Goal: Information Seeking & Learning: Understand process/instructions

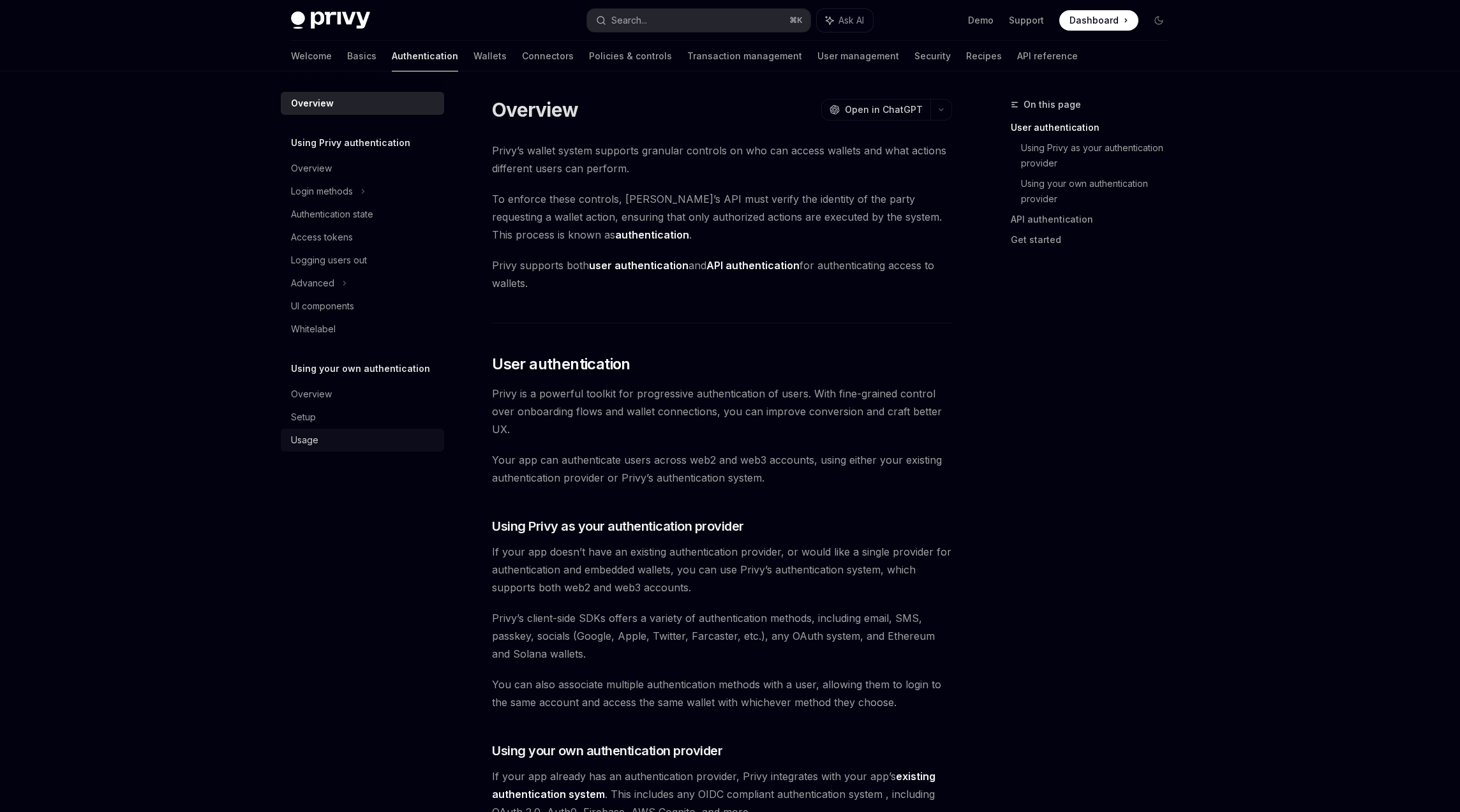
scroll to position [1793, 0]
click at [357, 242] on div "Access tokens" at bounding box center [364, 237] width 145 height 16
type textarea "*"
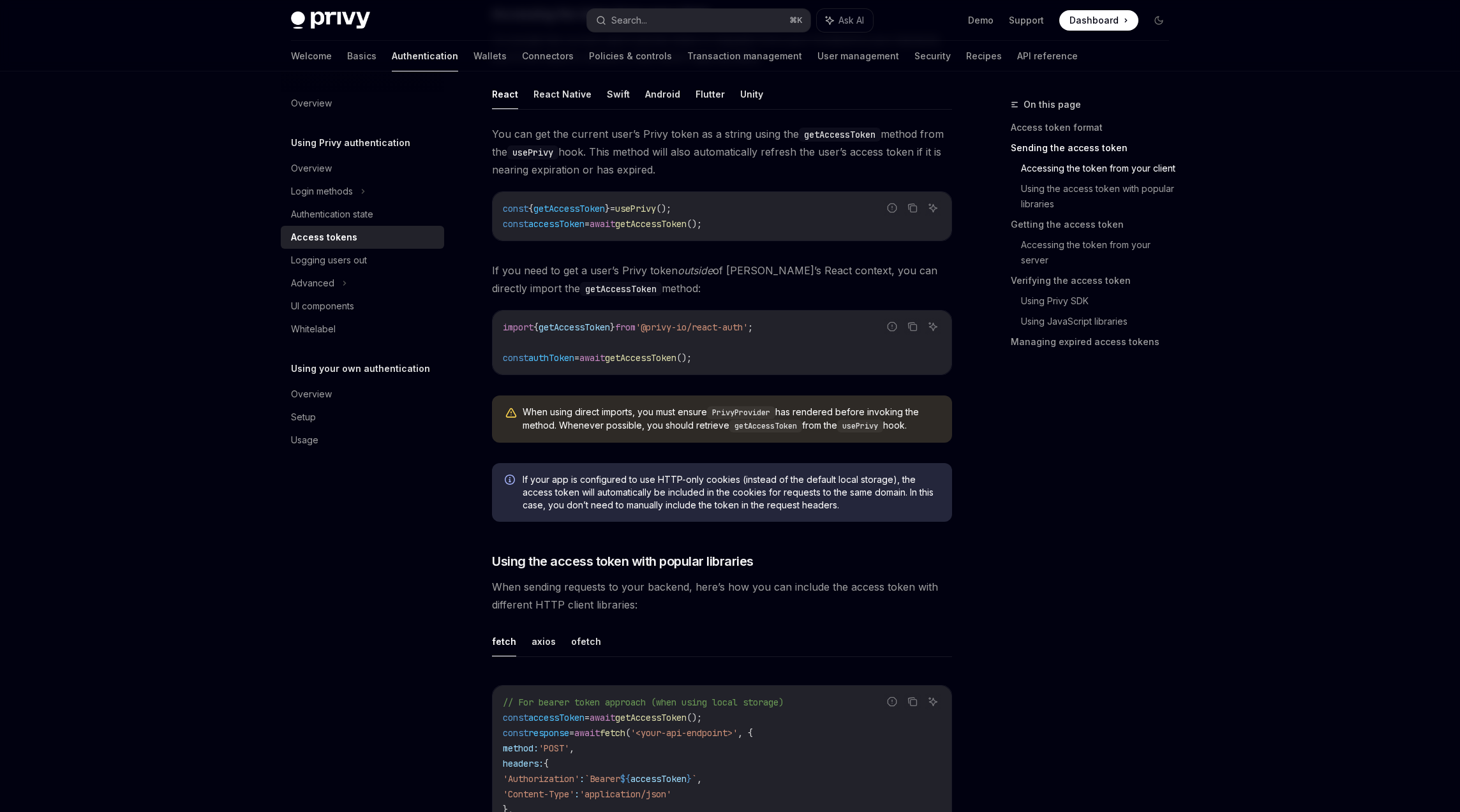
scroll to position [540, 0]
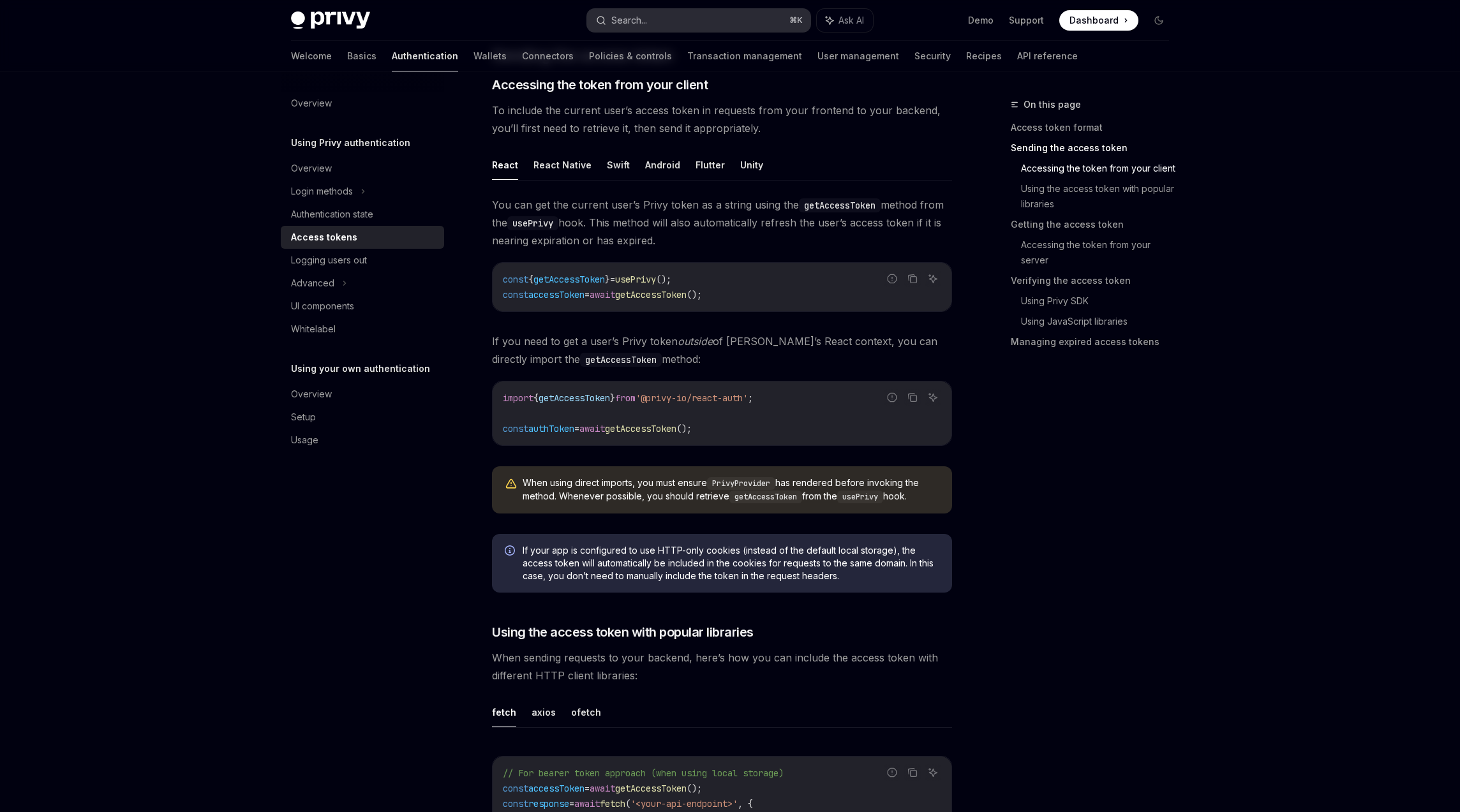
click at [695, 19] on button "Search... ⌘ K" at bounding box center [699, 20] width 223 height 23
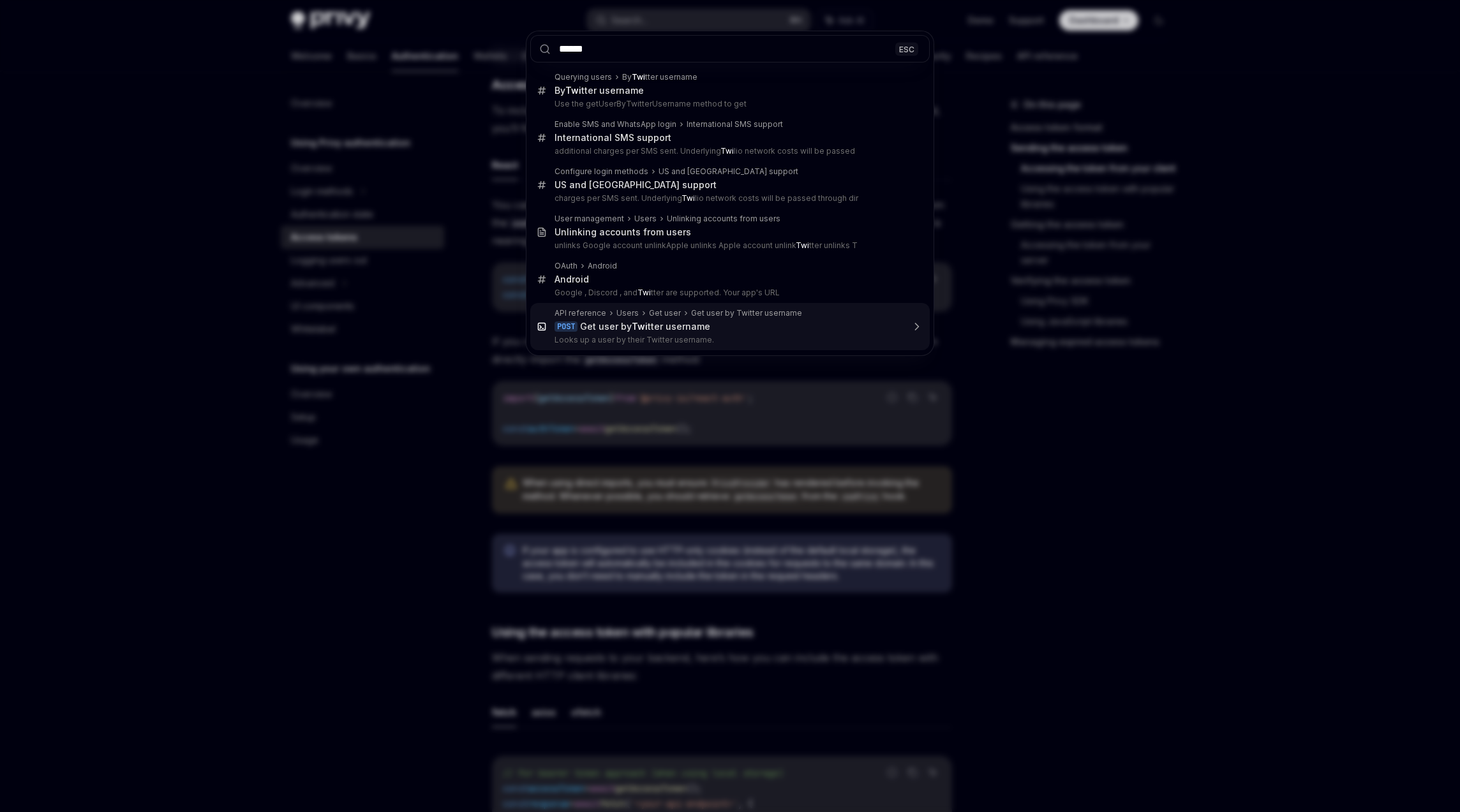
type input "*******"
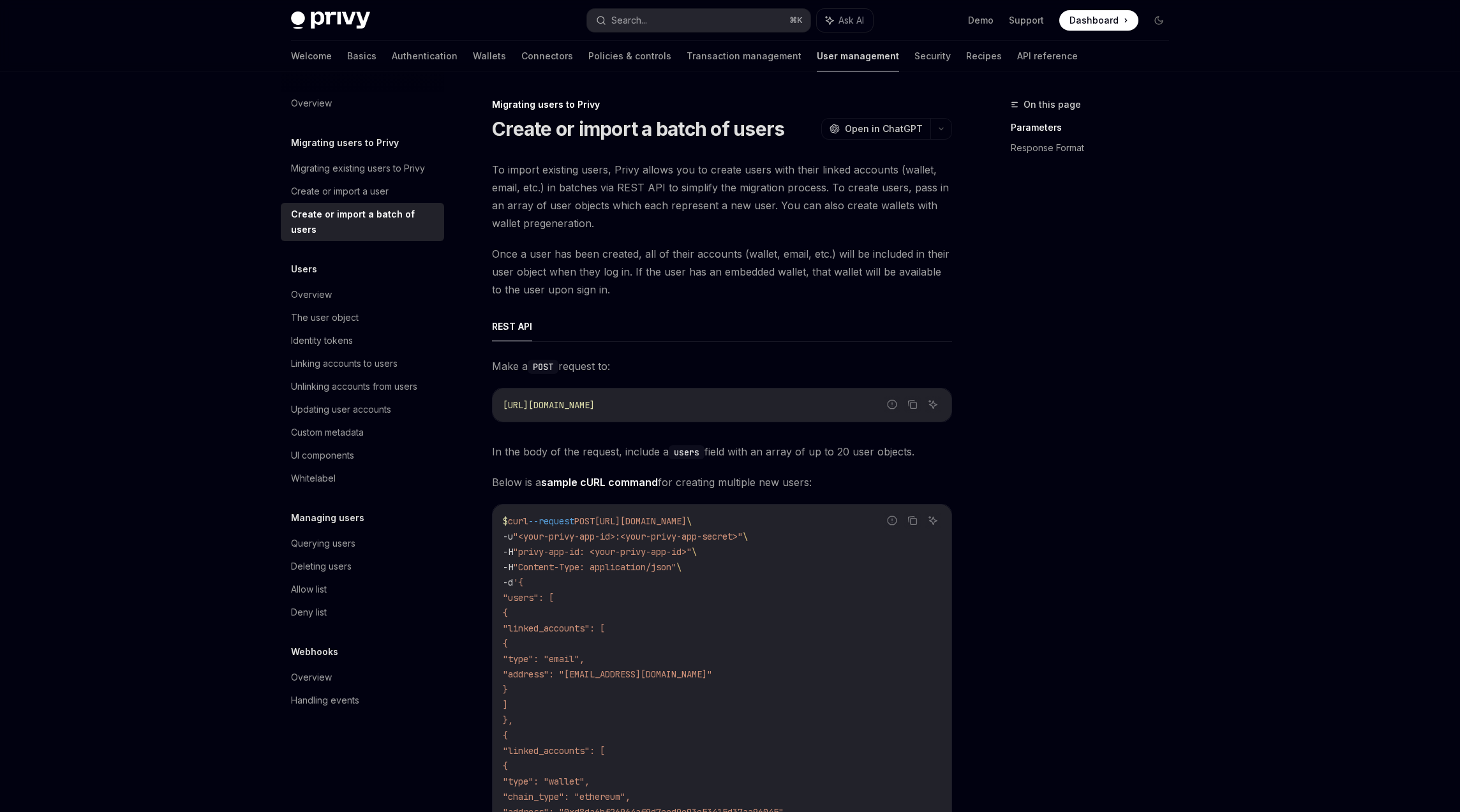
click at [817, 51] on link "User management" at bounding box center [858, 55] width 82 height 31
type textarea "*"
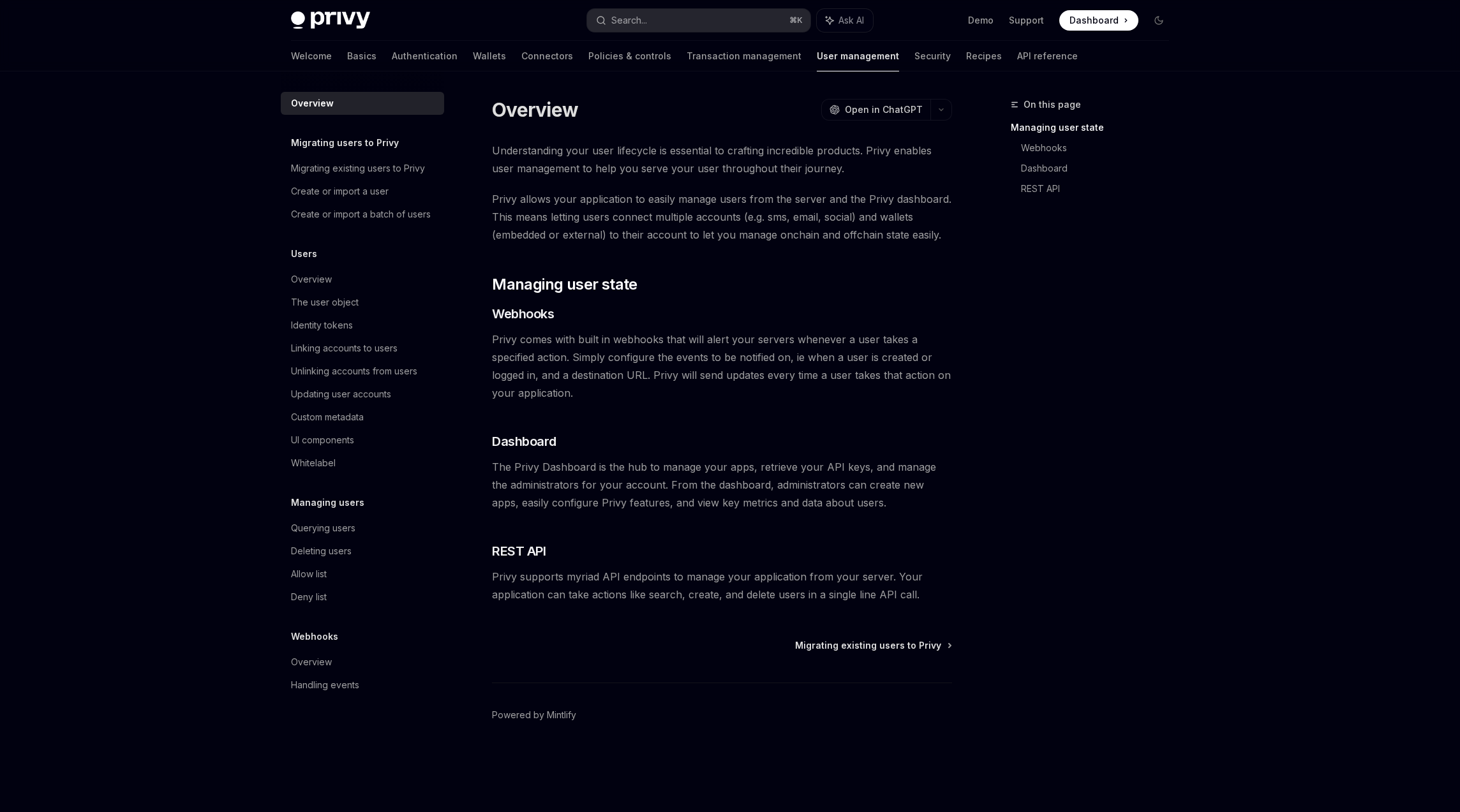
click at [695, 6] on div "Privy Docs home page Search... ⌘ K Ask AI Demo Support Dashboard Dashboard Sear…" at bounding box center [730, 20] width 878 height 41
click at [685, 18] on button "Search... ⌘ K" at bounding box center [699, 20] width 223 height 23
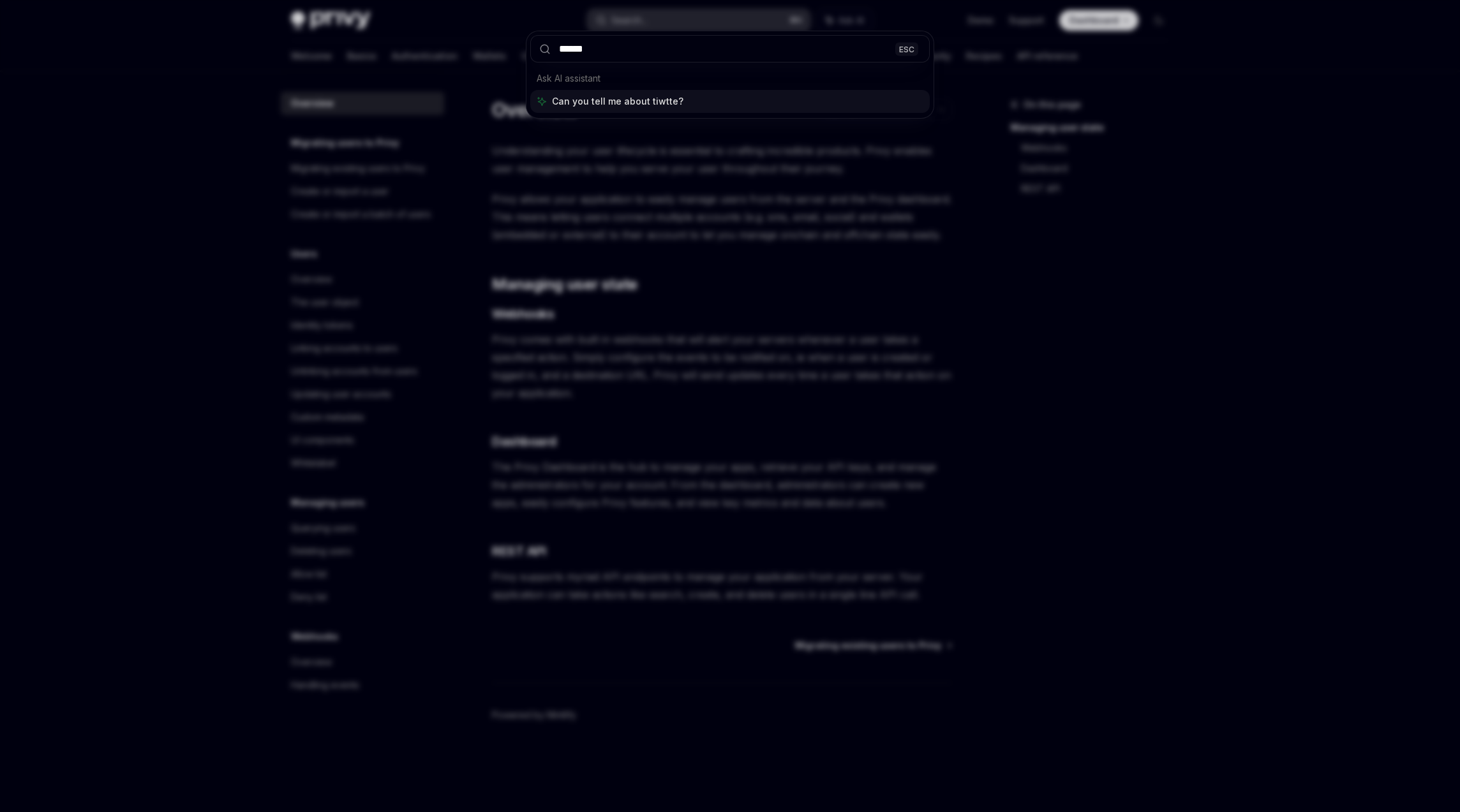
type input "*******"
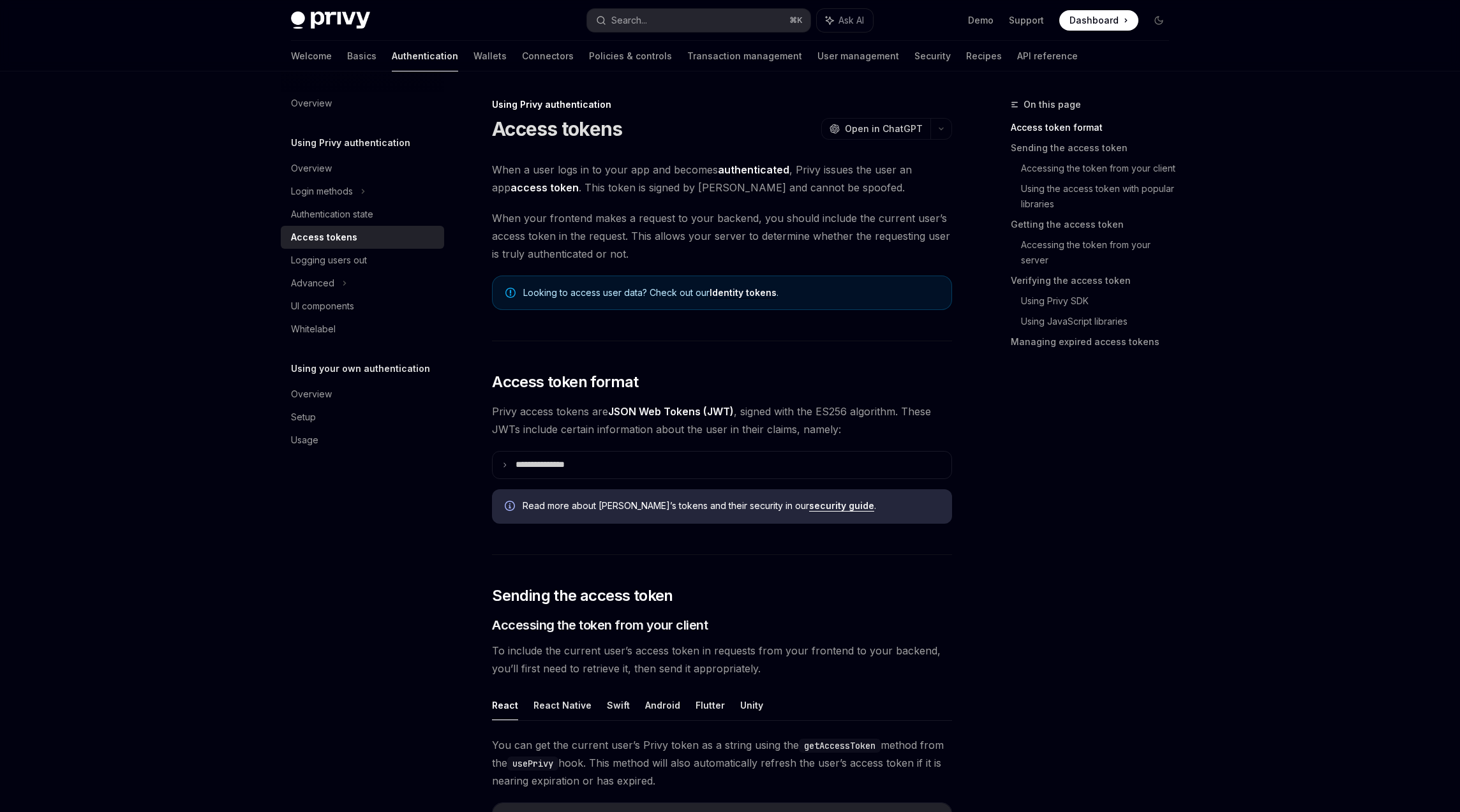
scroll to position [275, 0]
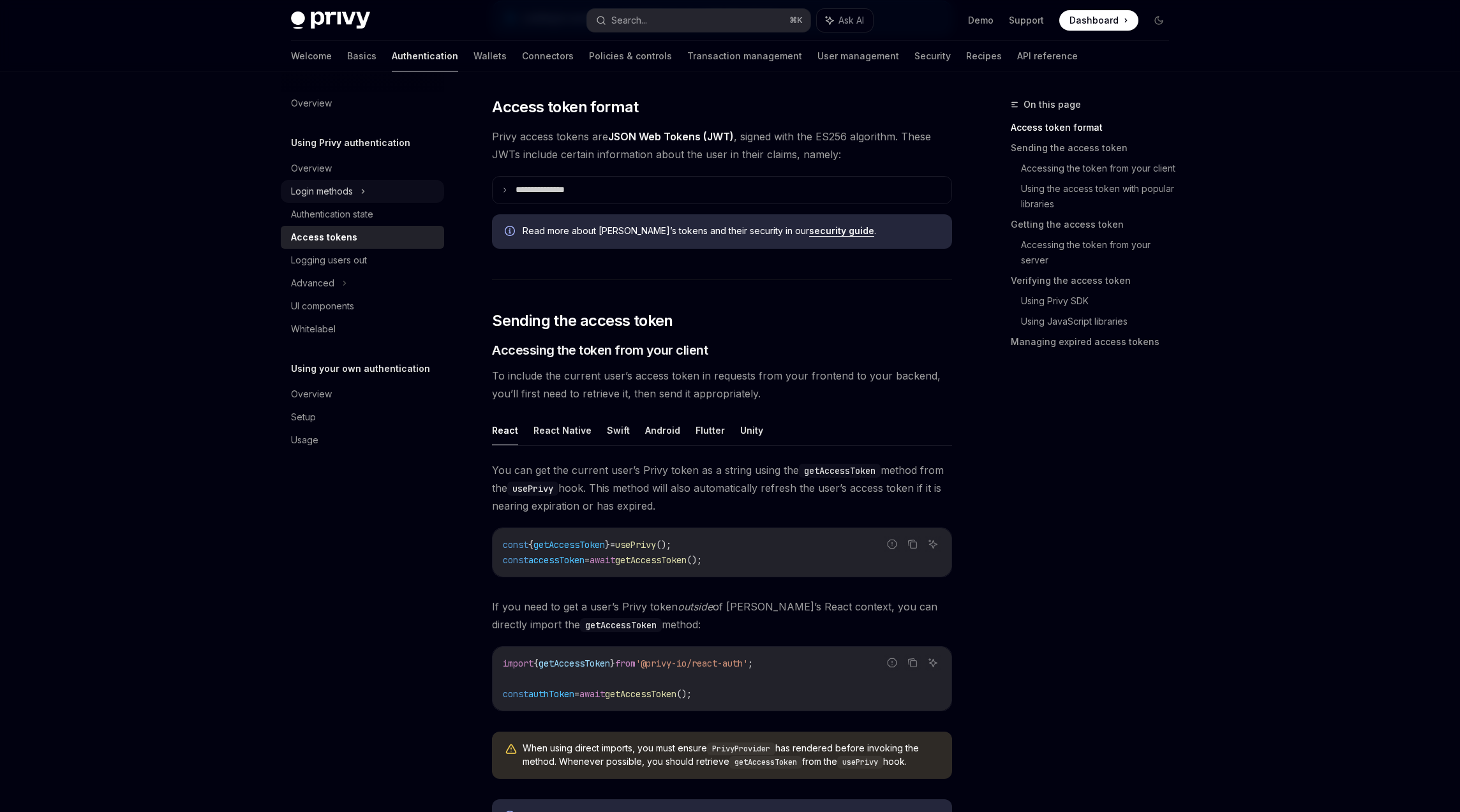
click at [366, 201] on div "Login methods" at bounding box center [363, 191] width 164 height 23
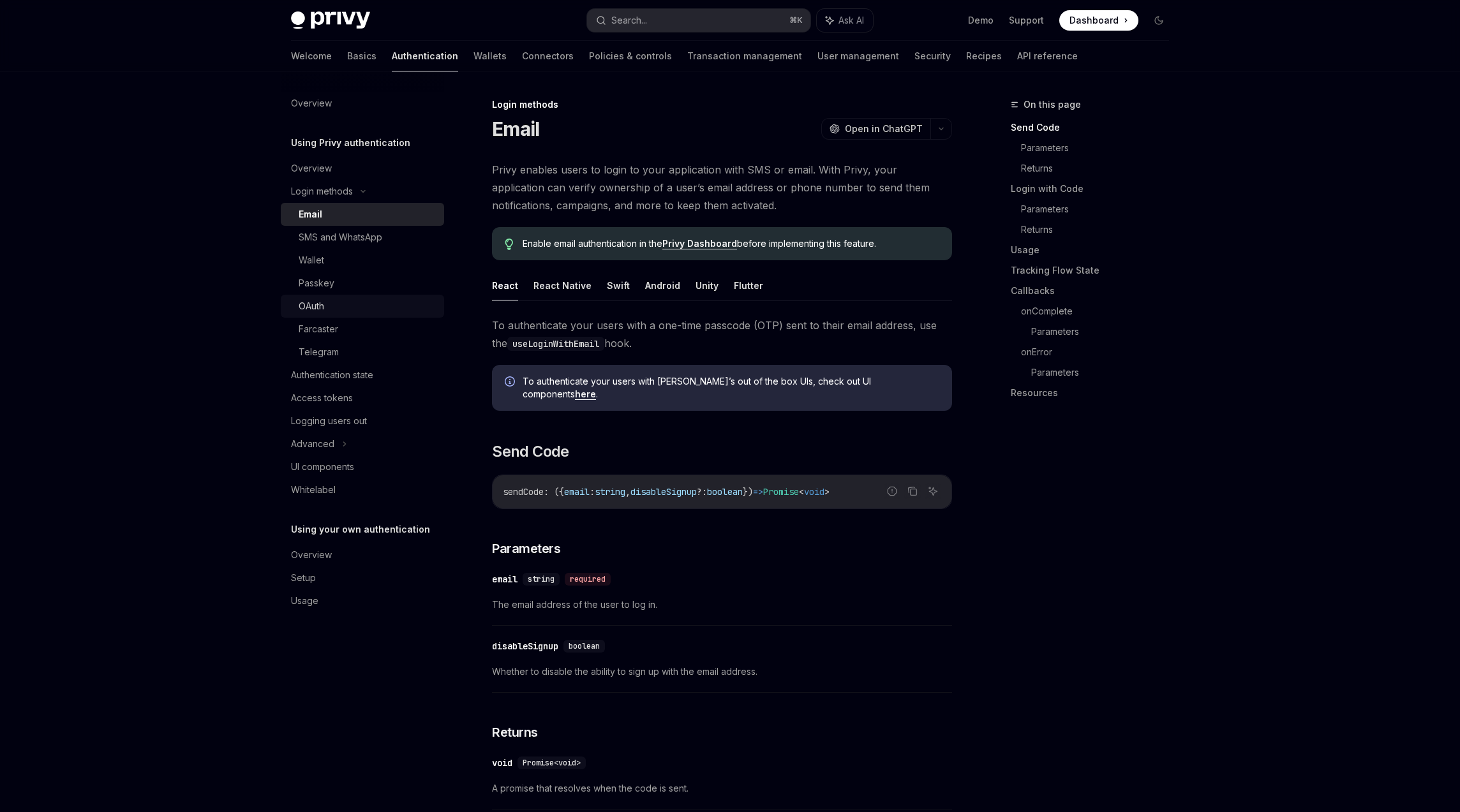
click at [332, 299] on div "OAuth" at bounding box center [367, 306] width 138 height 16
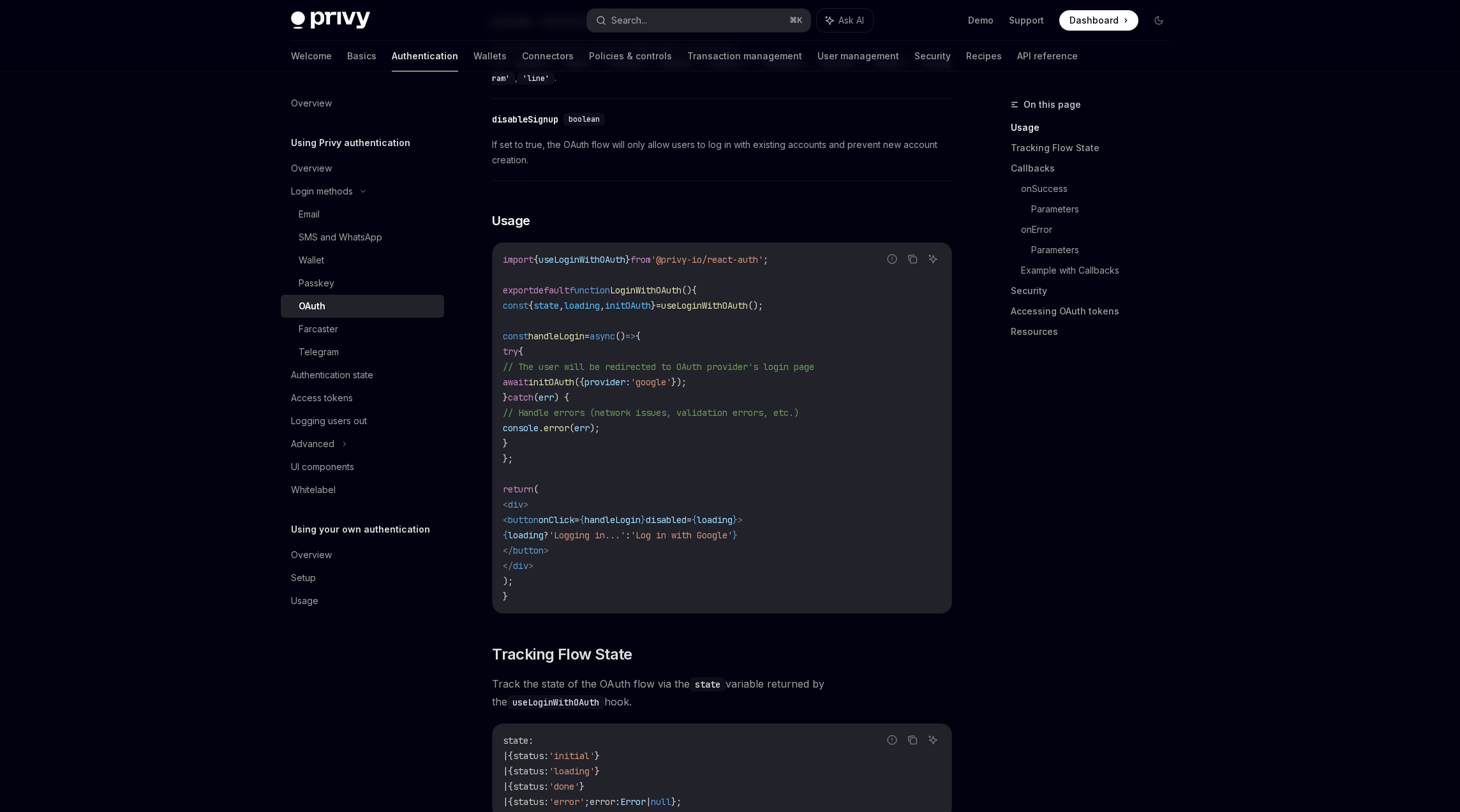
scroll to position [653, 0]
click at [349, 443] on div "Advanced" at bounding box center [363, 444] width 164 height 23
click at [342, 399] on div "Access tokens" at bounding box center [322, 398] width 62 height 16
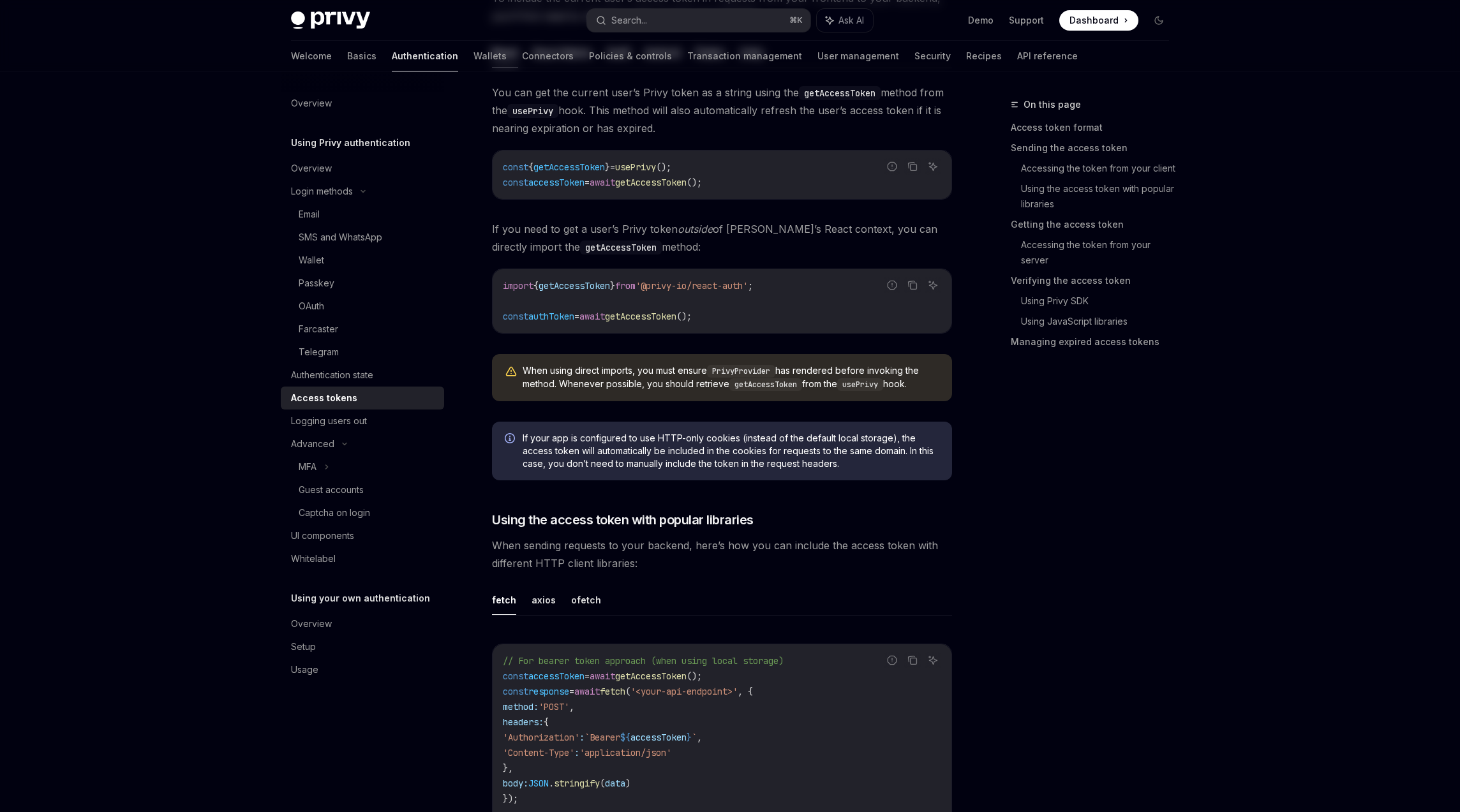
type textarea "*"
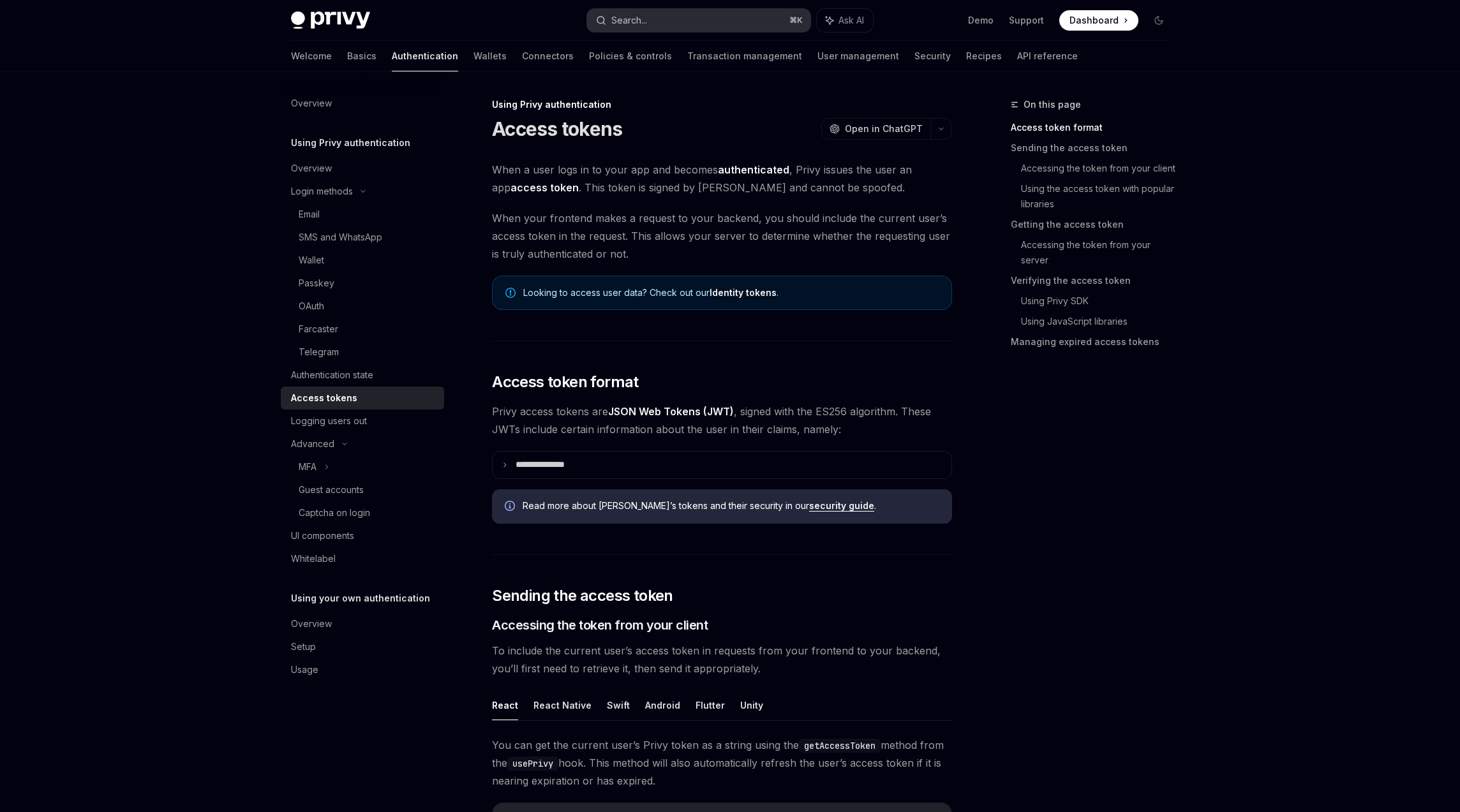
click at [680, 26] on button "Search... ⌘ K" at bounding box center [699, 20] width 223 height 23
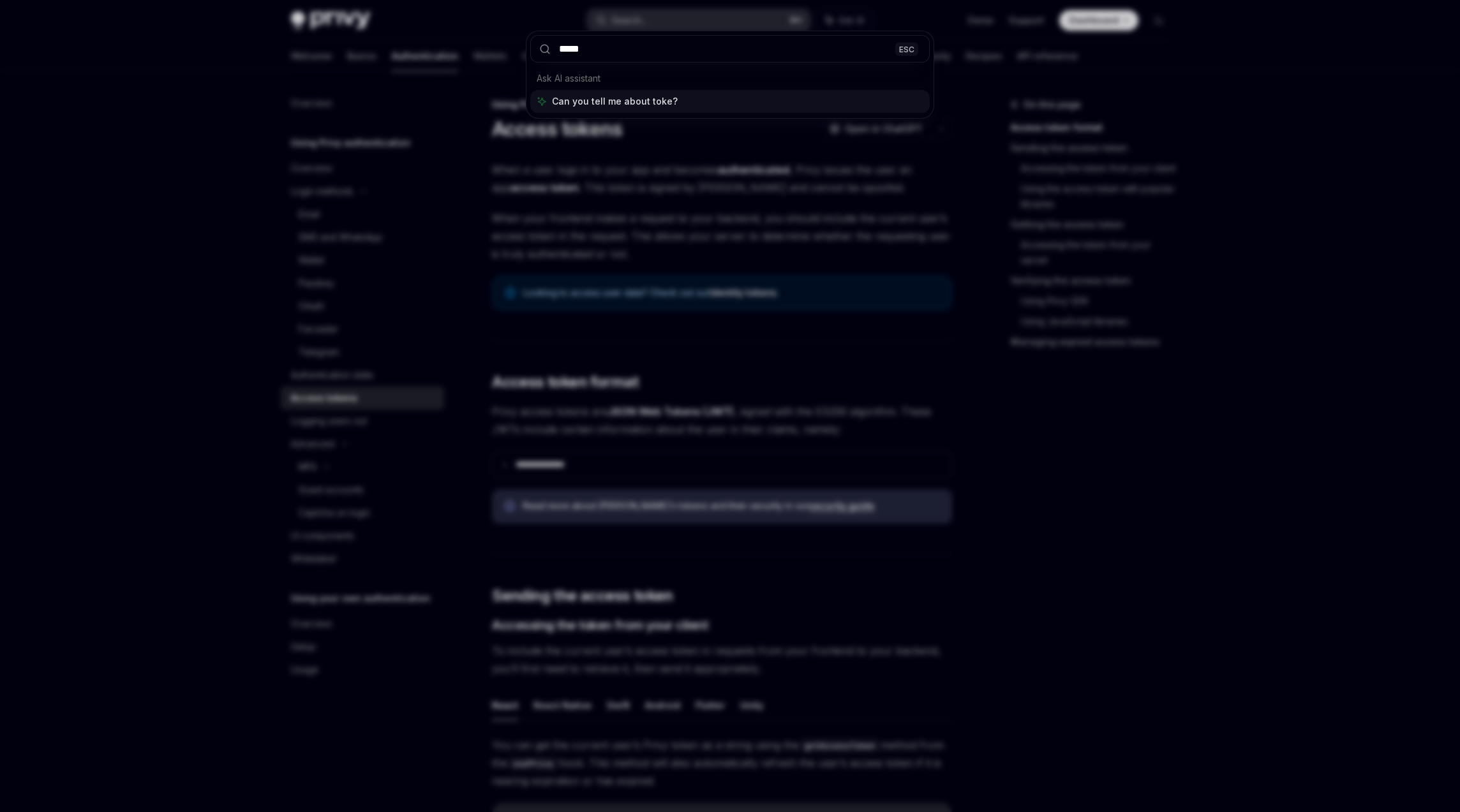
type input "******"
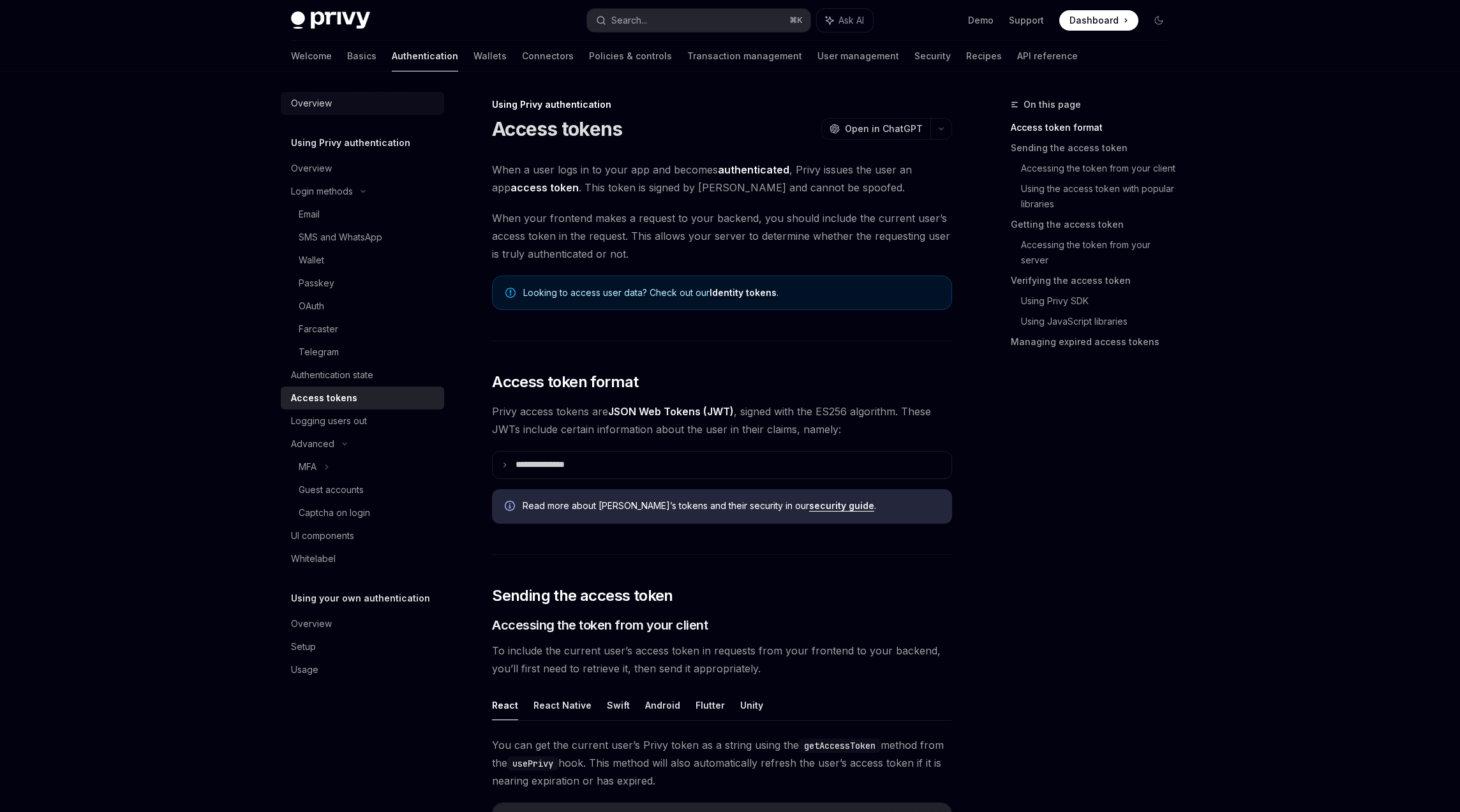
click at [316, 102] on div "Overview" at bounding box center [312, 103] width 41 height 16
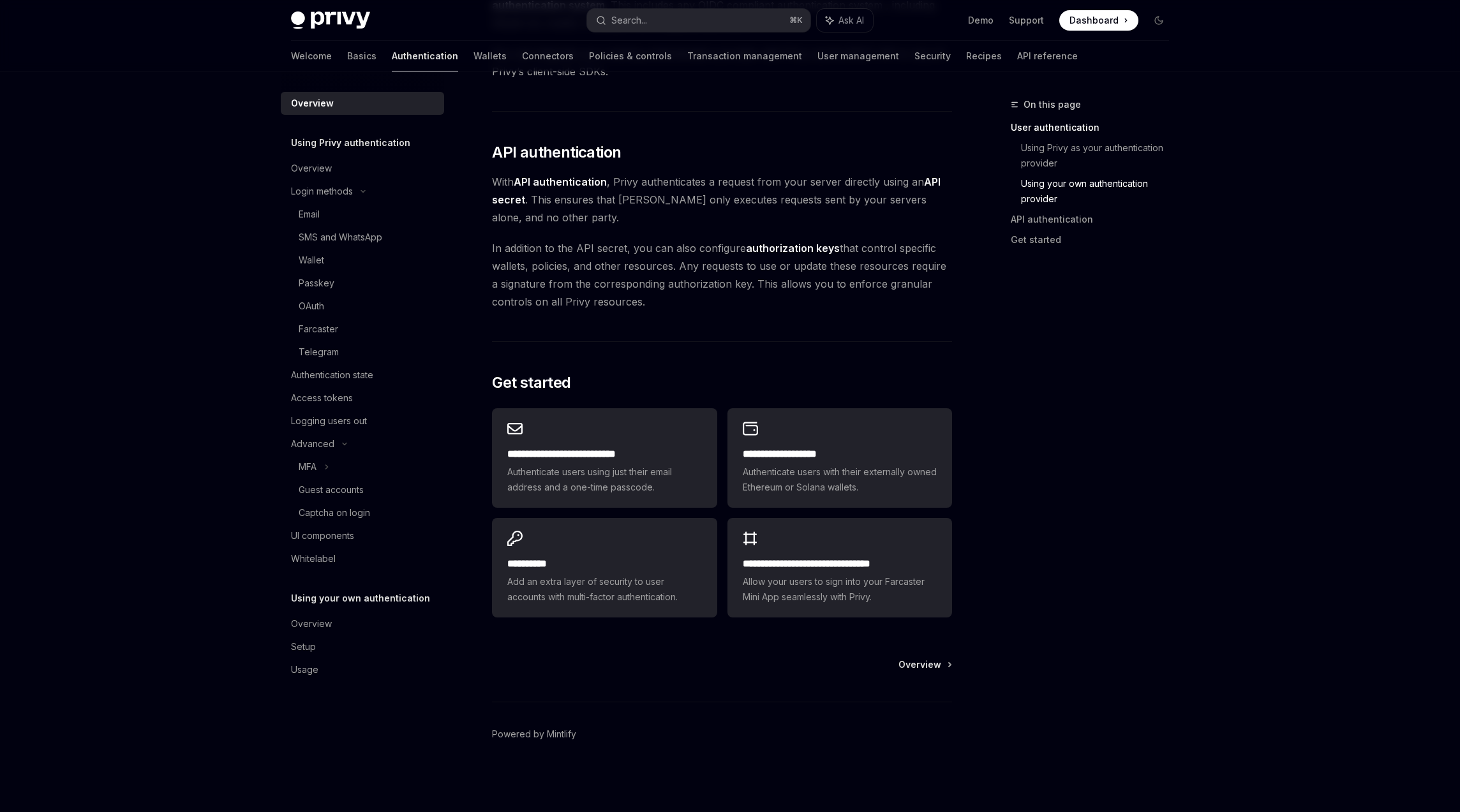
scroll to position [783, 0]
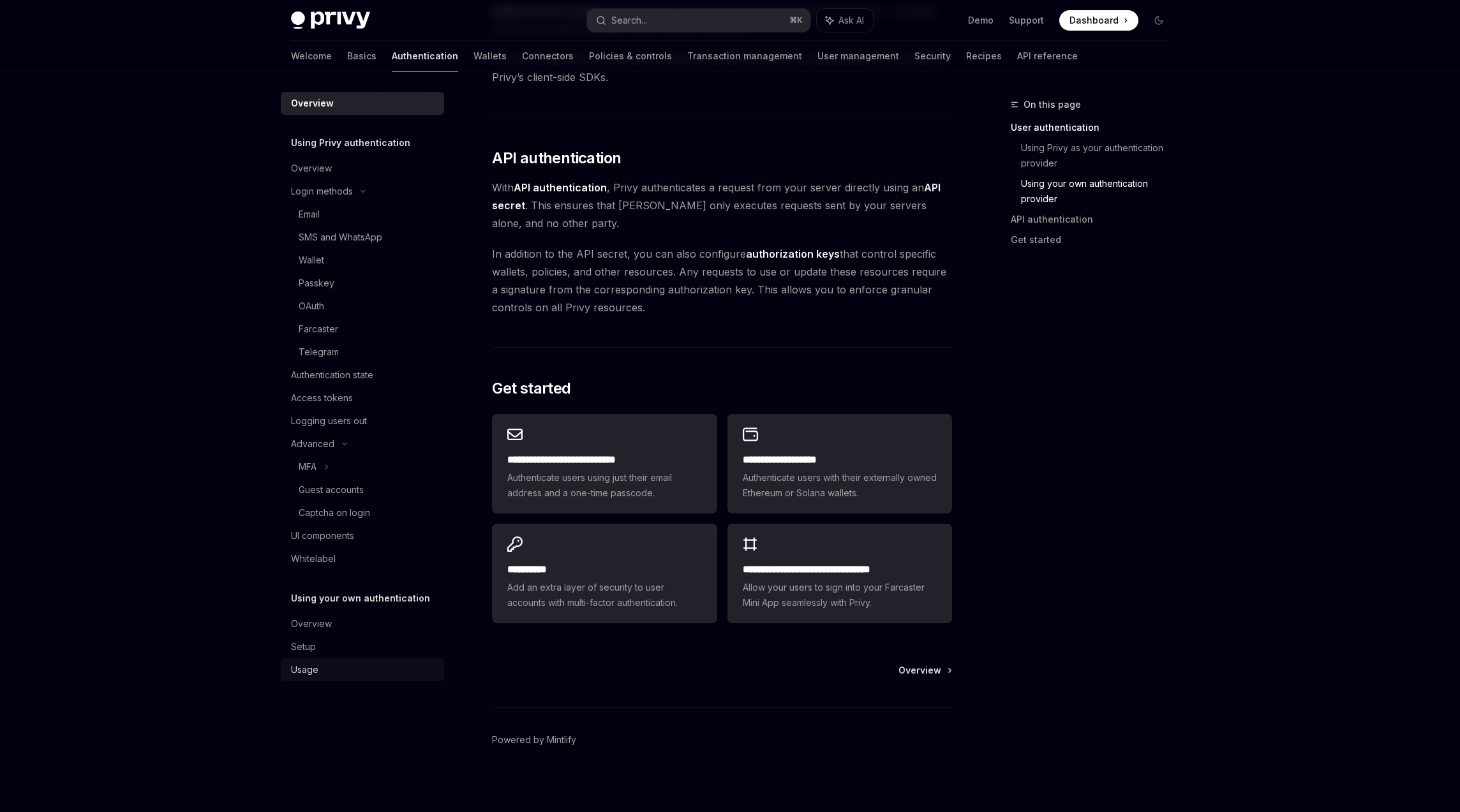
click at [308, 680] on link "Usage" at bounding box center [363, 670] width 164 height 23
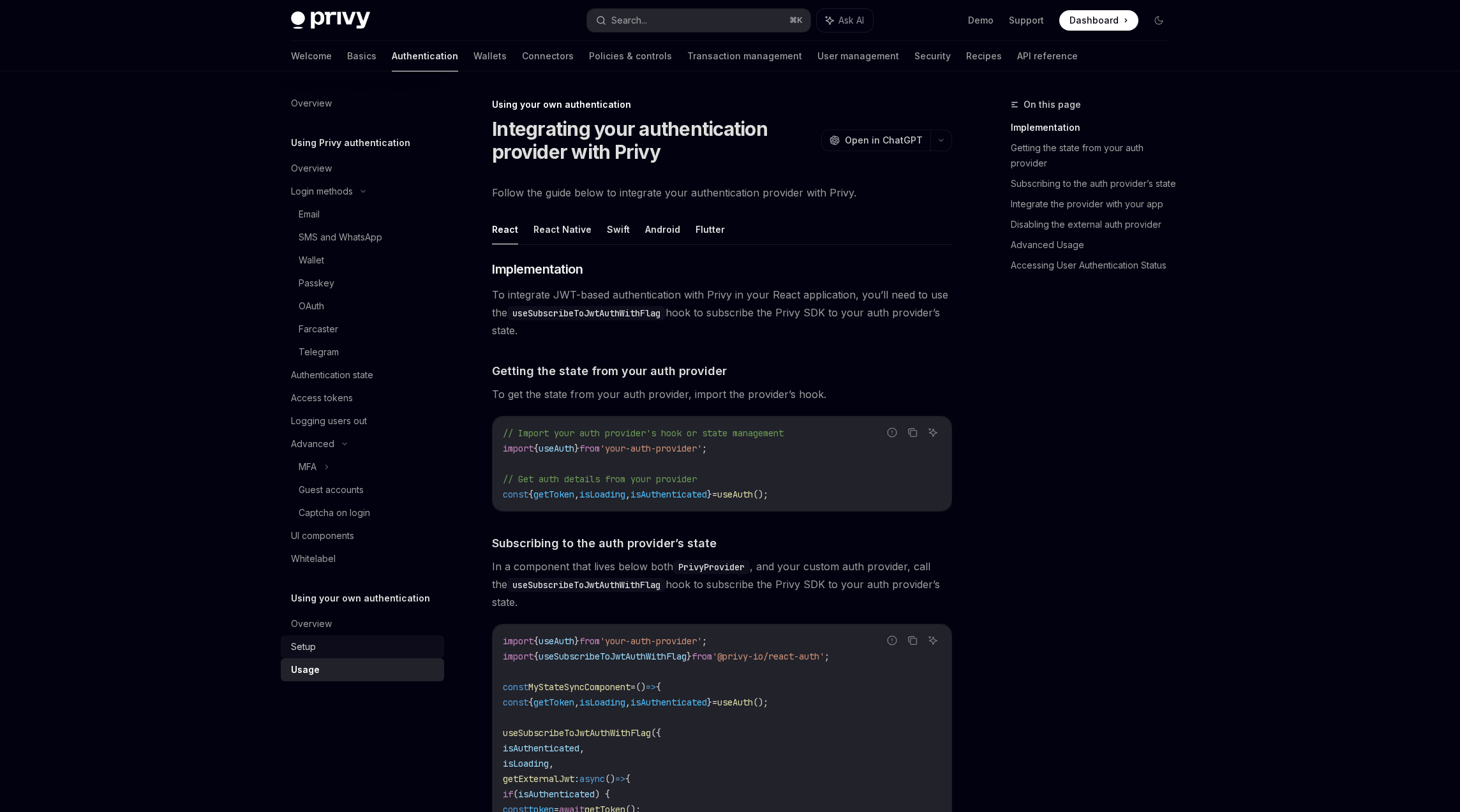
click at [321, 652] on div "Setup" at bounding box center [364, 646] width 145 height 16
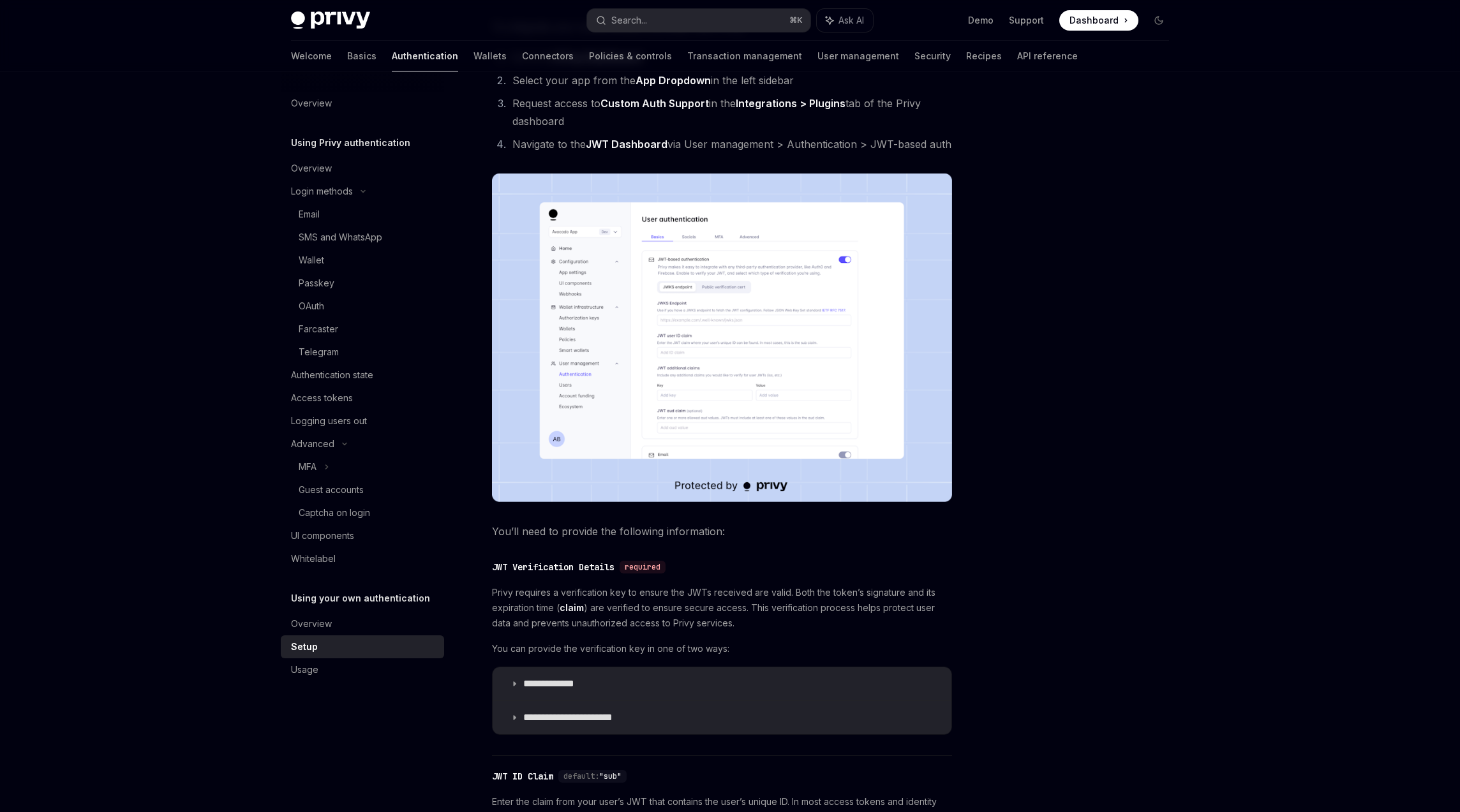
scroll to position [382, 0]
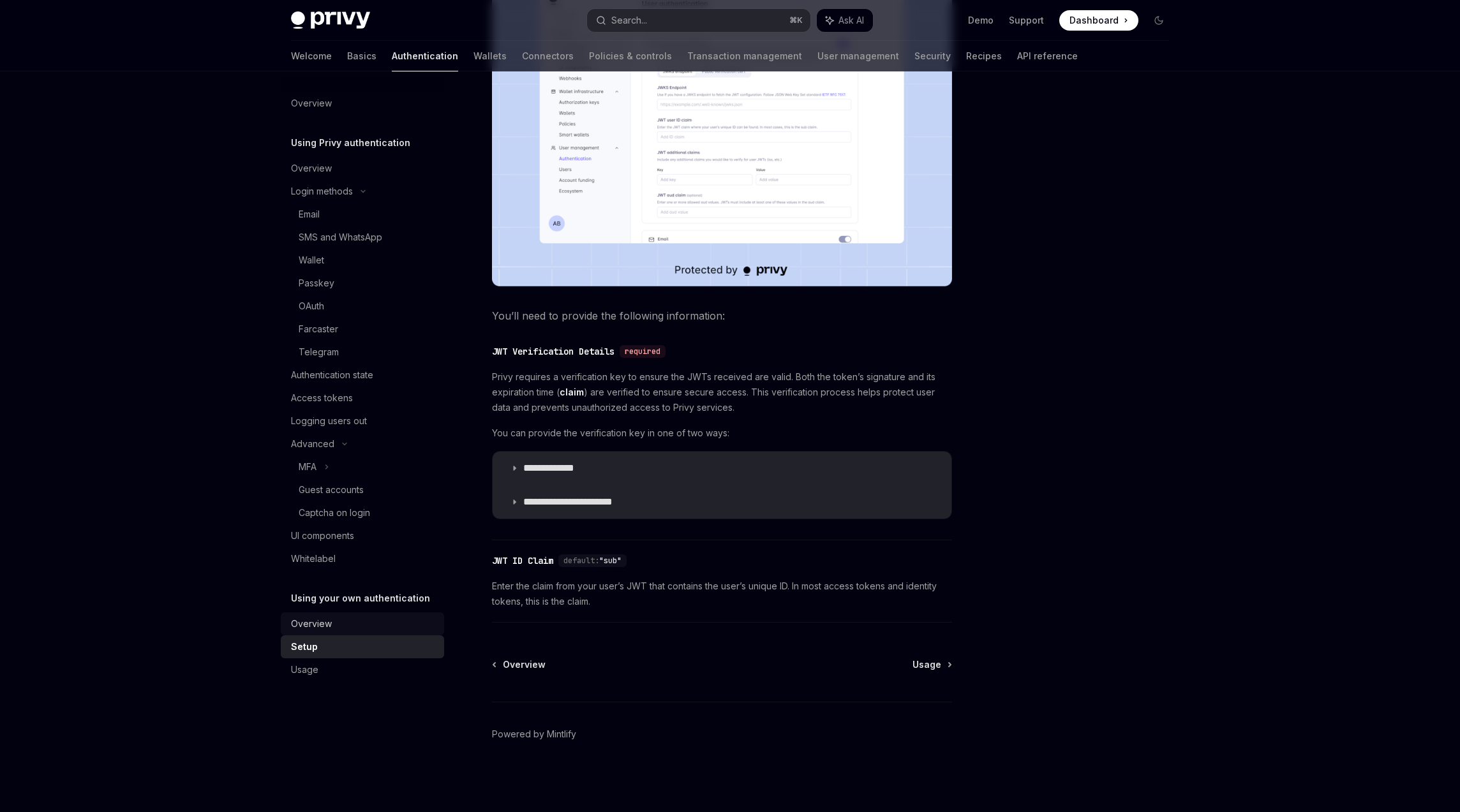
click at [339, 622] on div "Overview" at bounding box center [364, 623] width 145 height 16
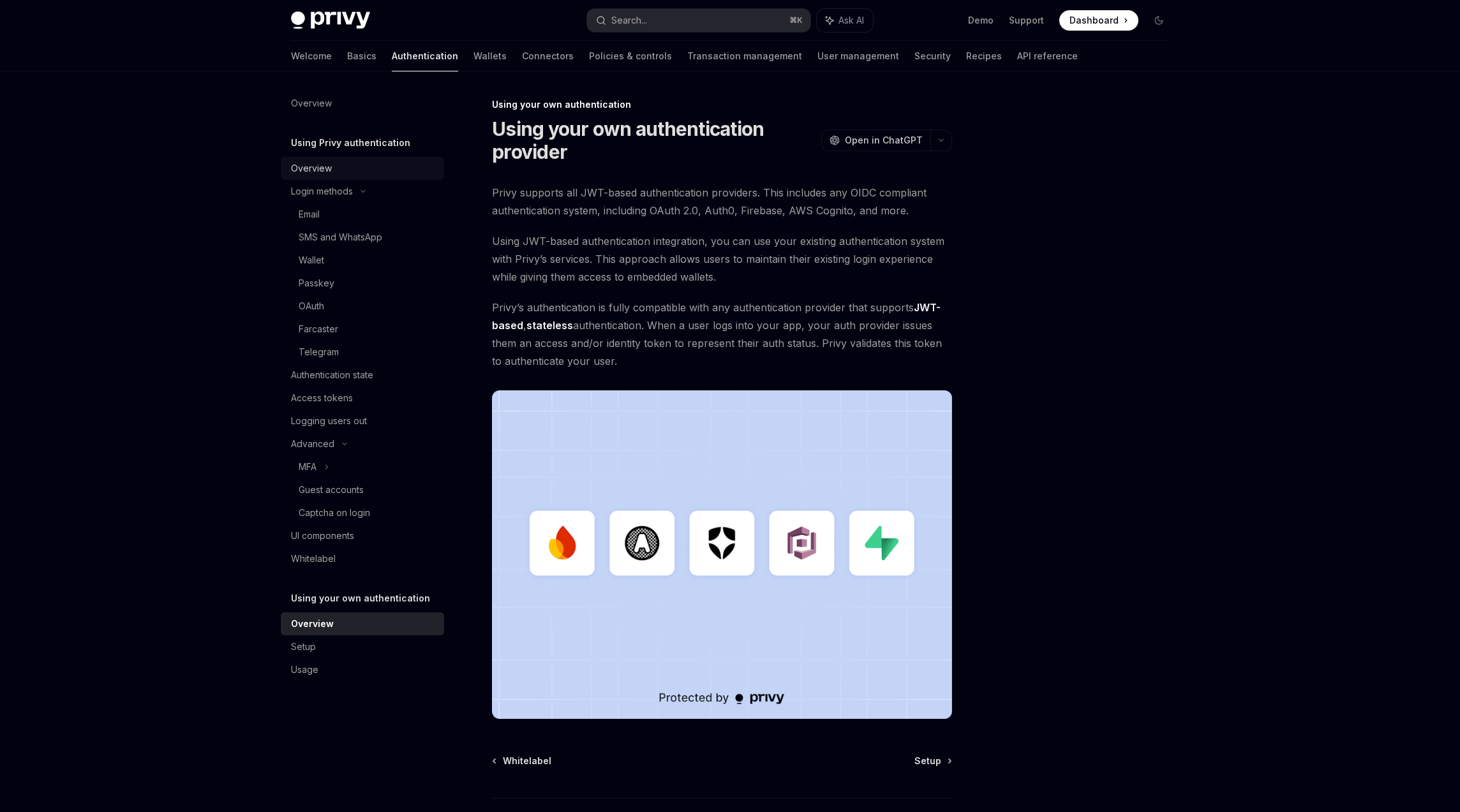
click at [322, 166] on div "Overview" at bounding box center [312, 168] width 41 height 16
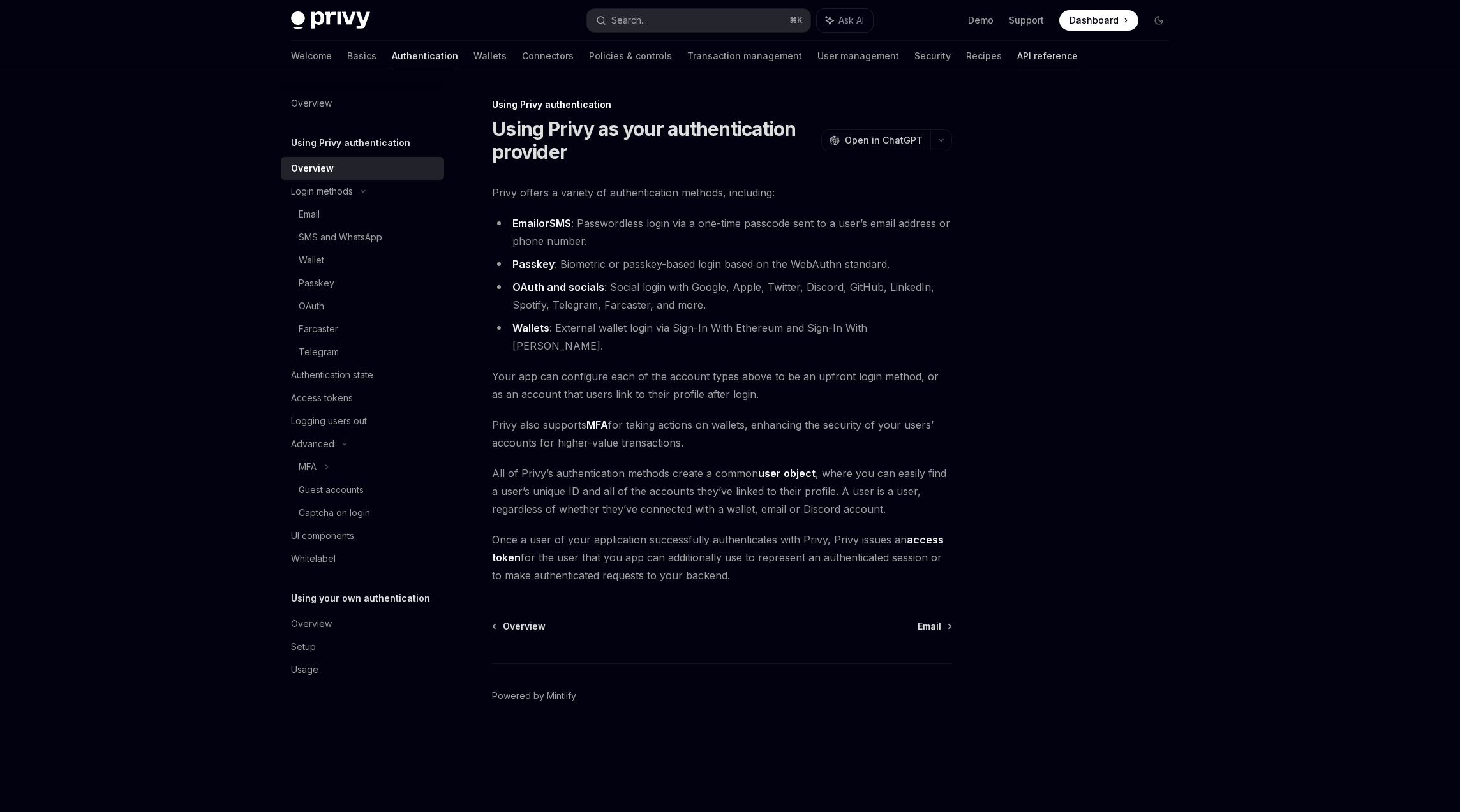
click at [1018, 56] on link "API reference" at bounding box center [1048, 55] width 61 height 31
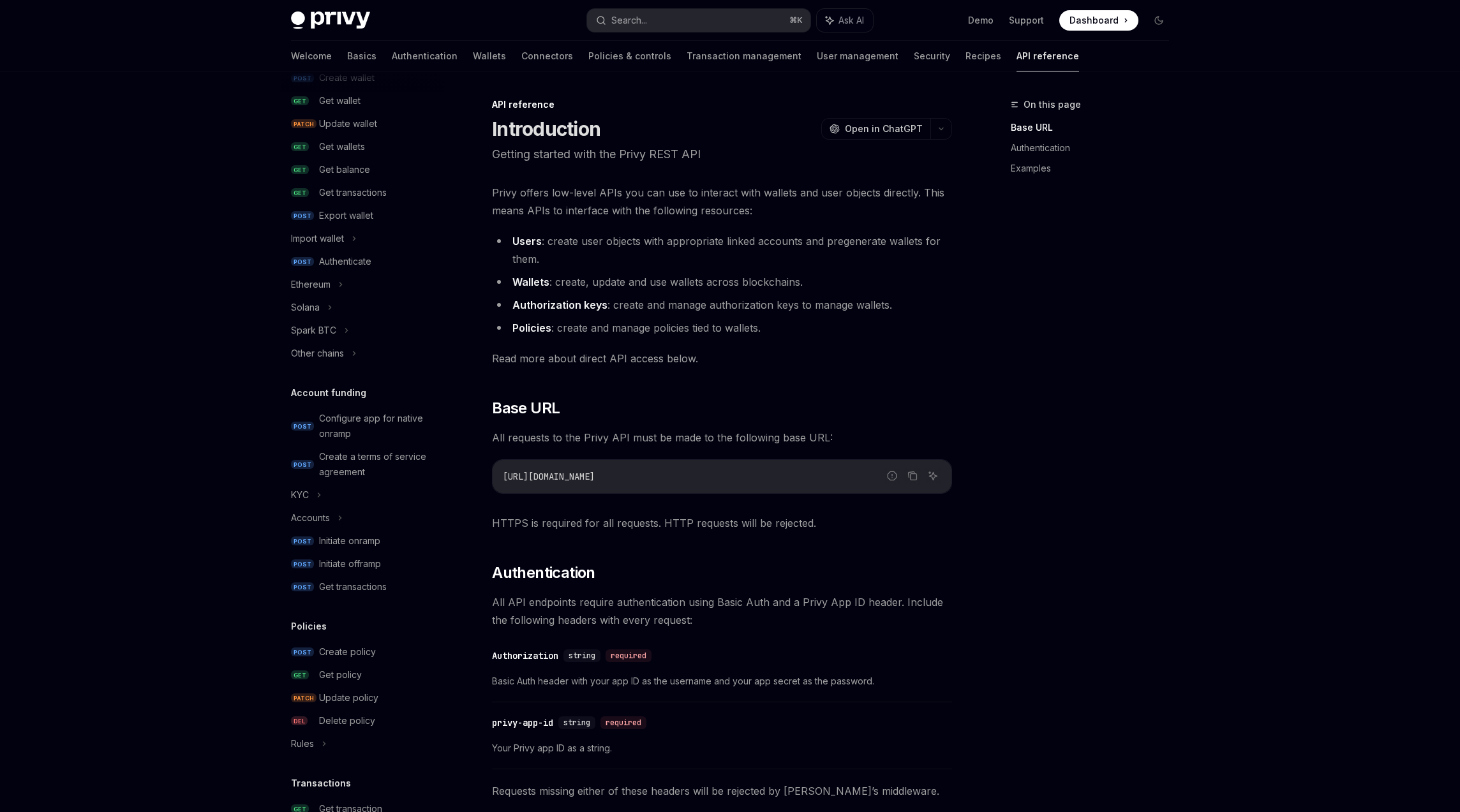
scroll to position [156, 0]
click at [328, 498] on div "KYC" at bounding box center [363, 497] width 164 height 23
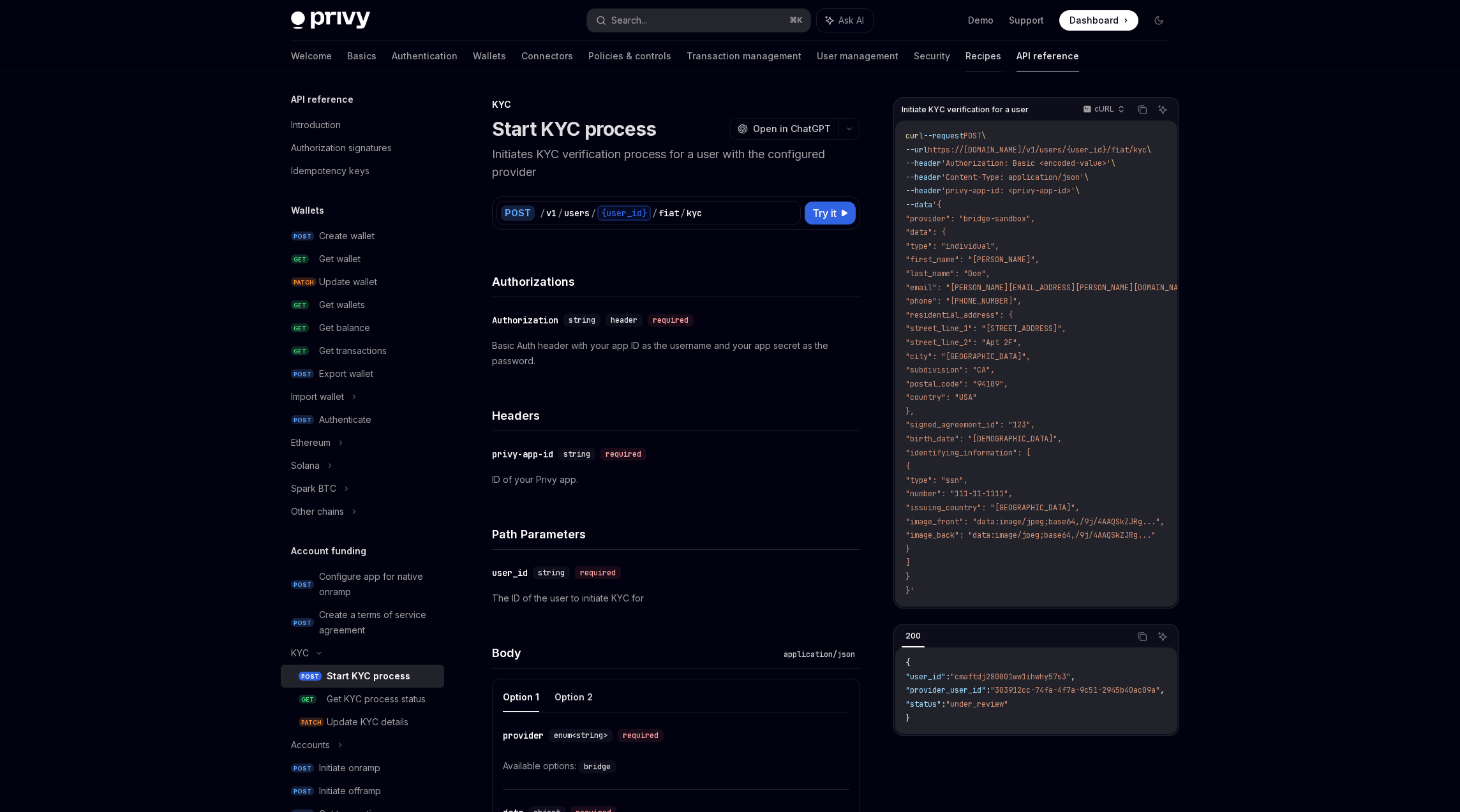
click at [966, 56] on link "Recipes" at bounding box center [984, 55] width 36 height 31
type textarea "*"
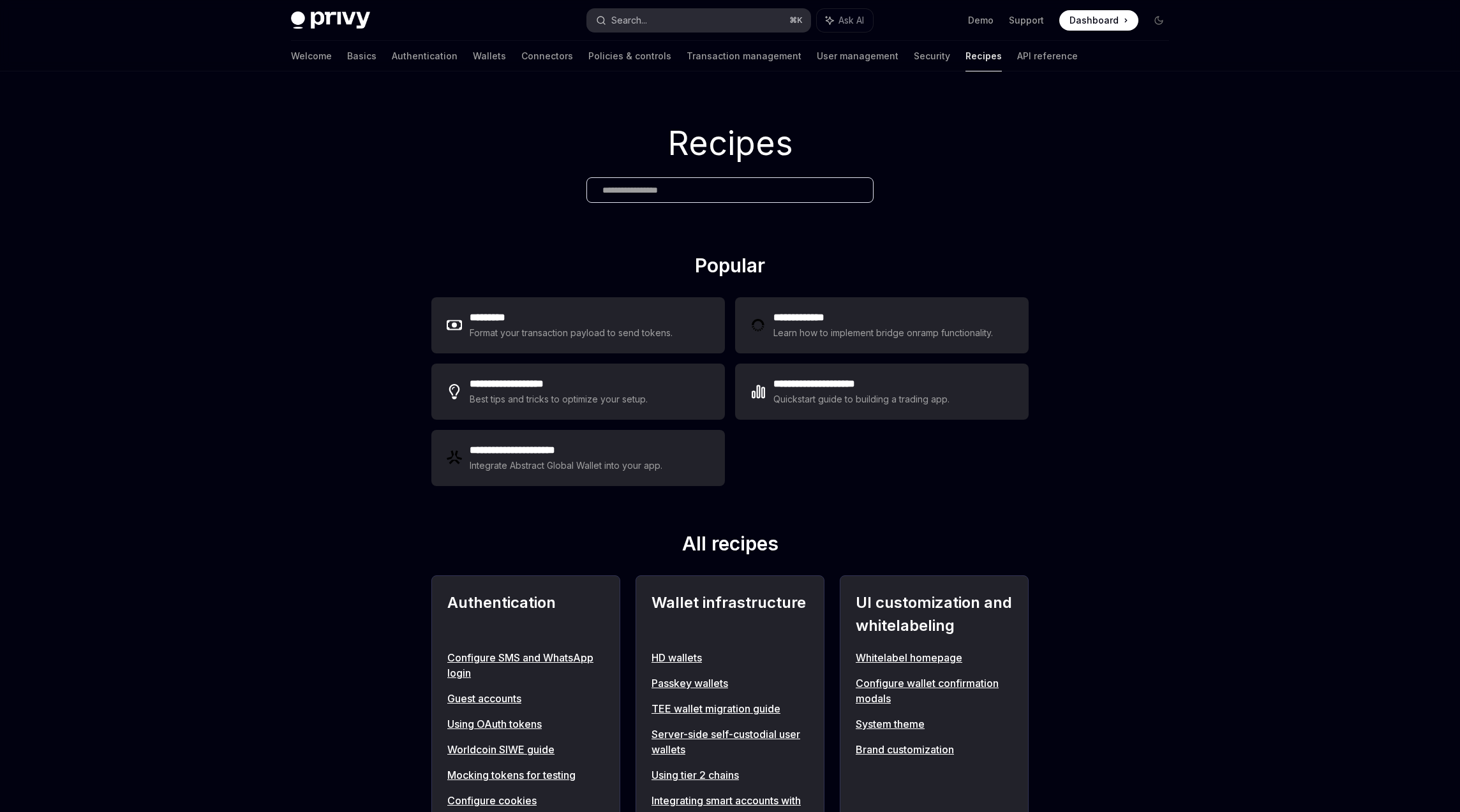
click at [629, 19] on div "Search..." at bounding box center [629, 20] width 36 height 16
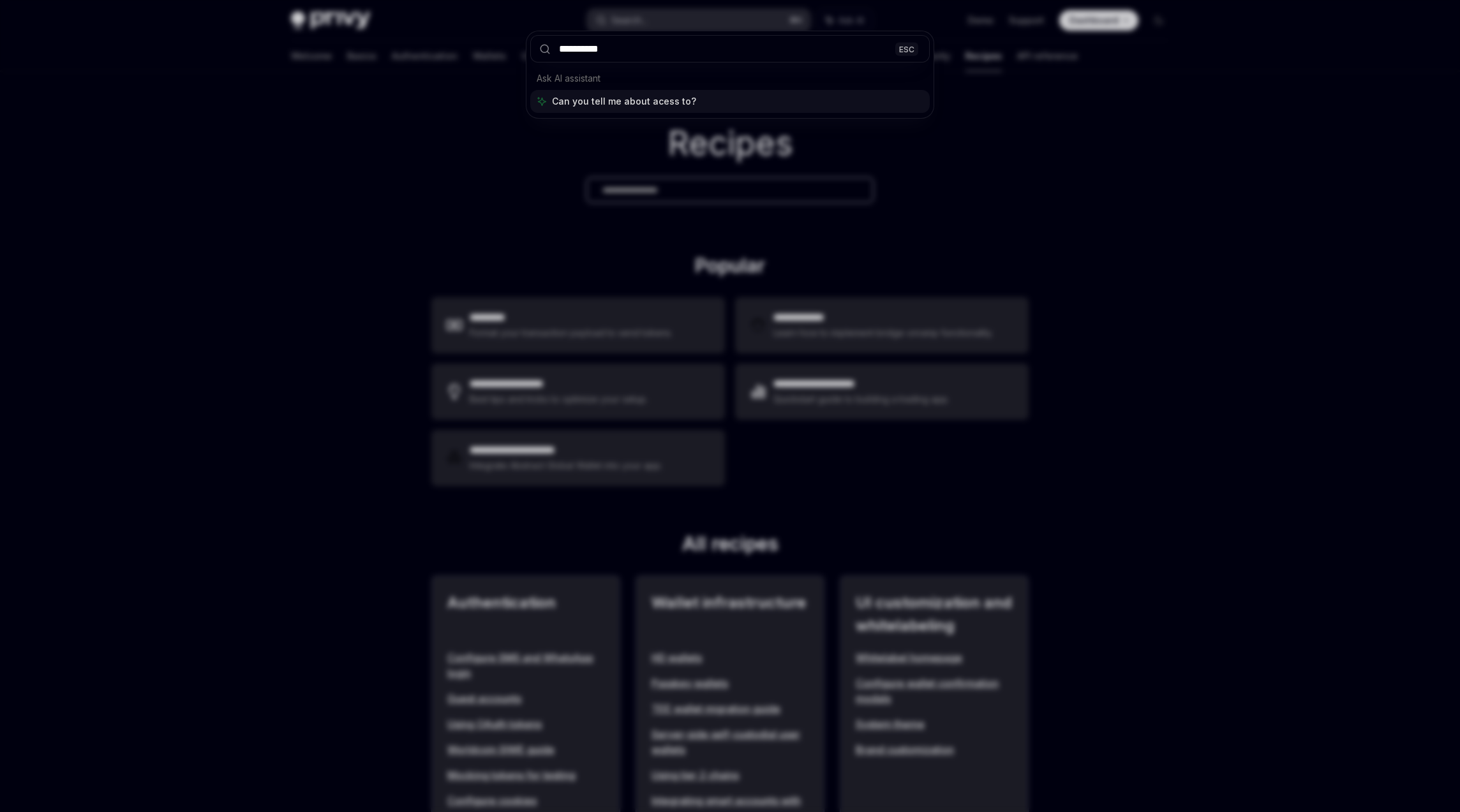
type input "**********"
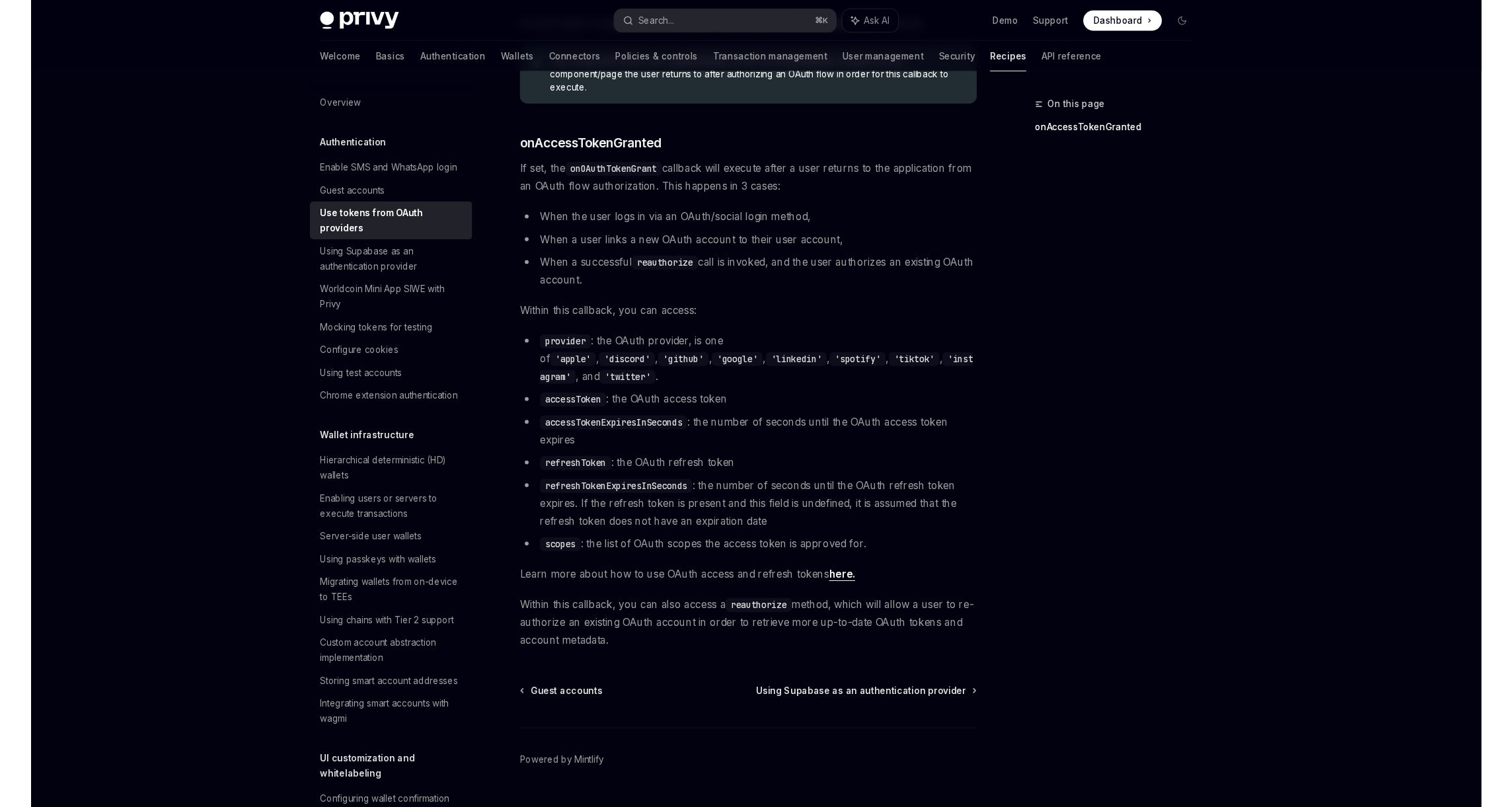
scroll to position [560, 0]
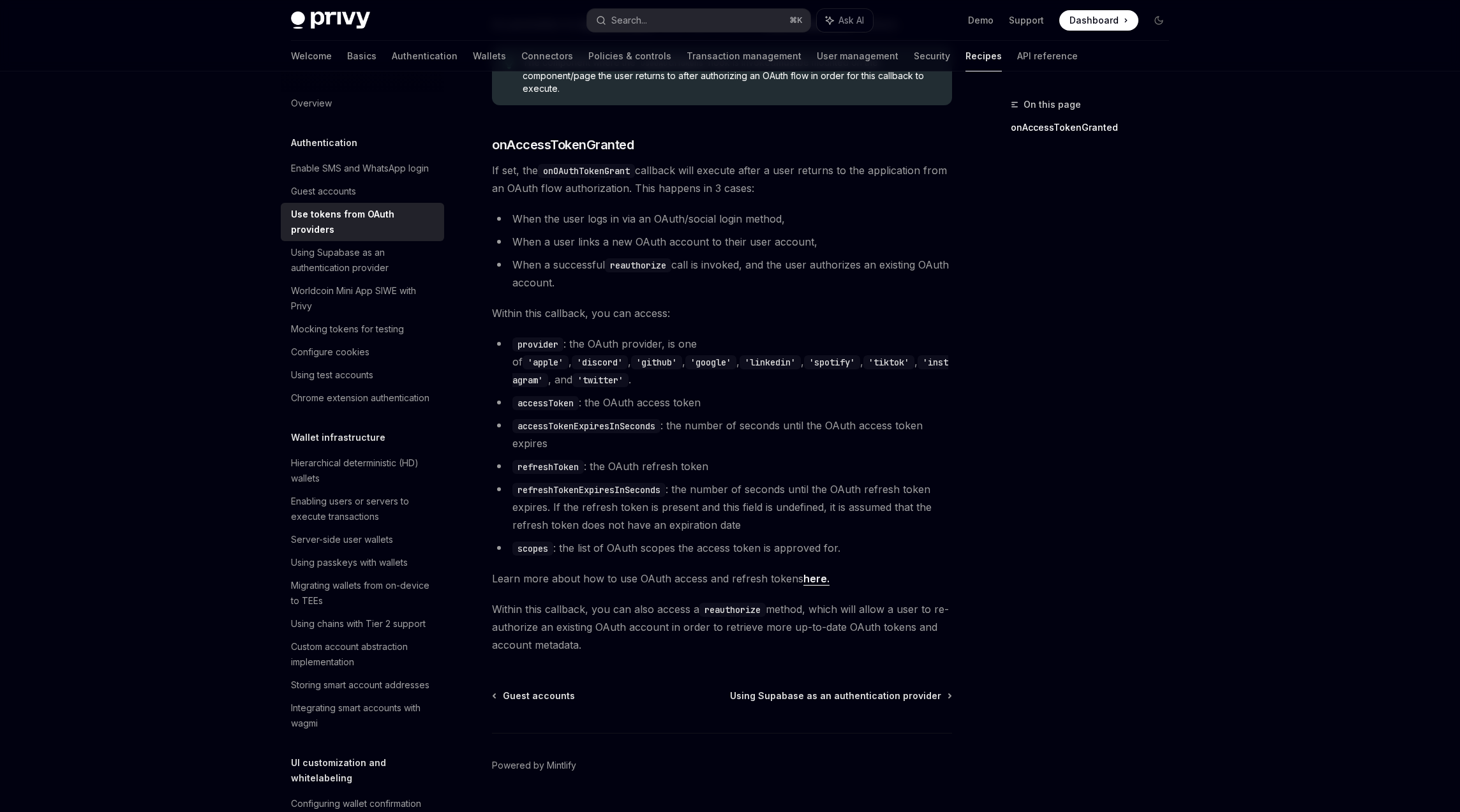
click at [810, 572] on link "here." at bounding box center [817, 579] width 26 height 13
click at [178, 221] on div "Privy Docs home page Search... ⌘ K Ask AI Demo Support Dashboard Dashboard Sear…" at bounding box center [730, 152] width 1460 height 1384
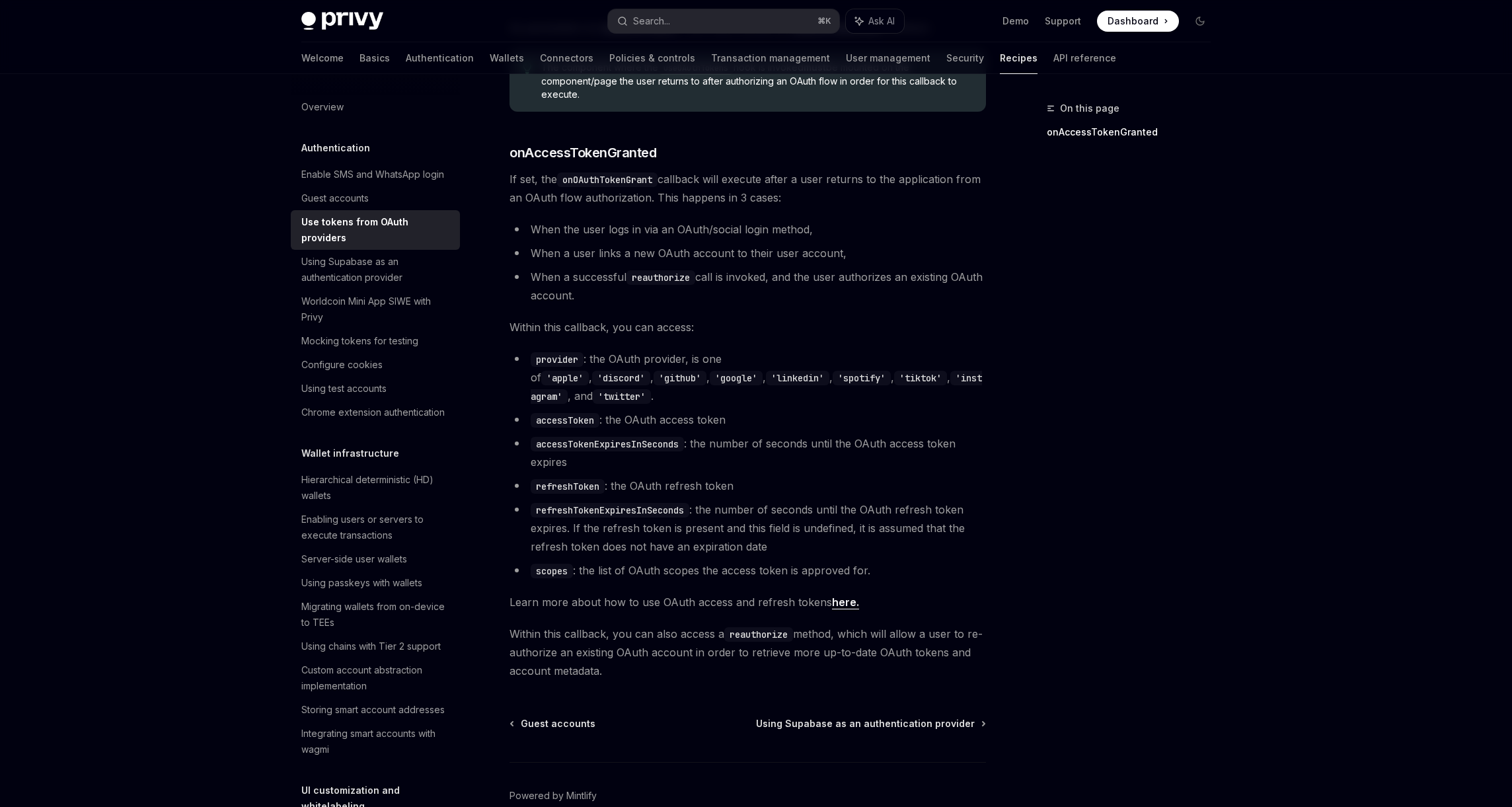
scroll to position [556, 0]
click at [415, 357] on div "Configure cookies" at bounding box center [377, 365] width 150 height 16
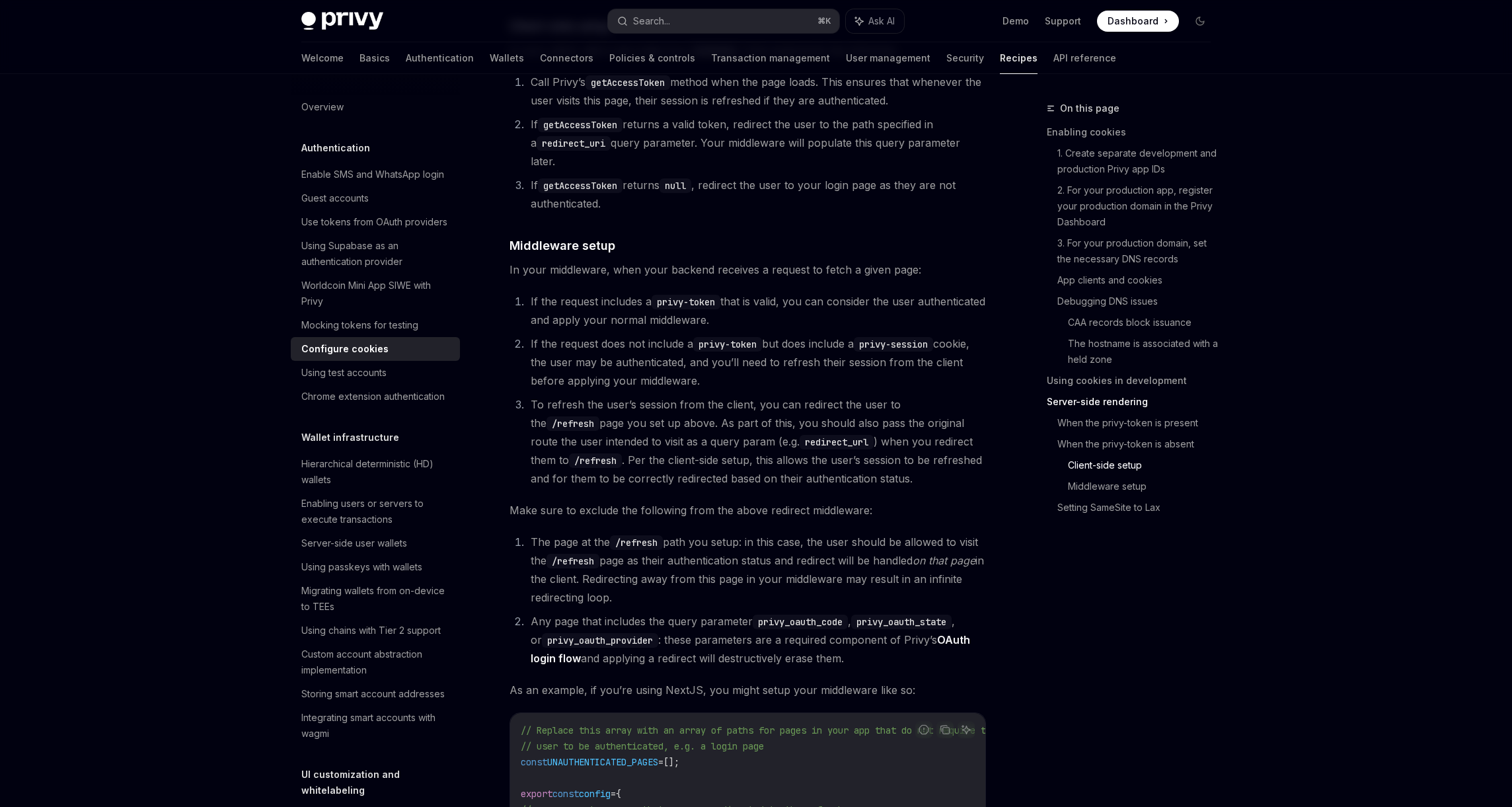
scroll to position [3304, 0]
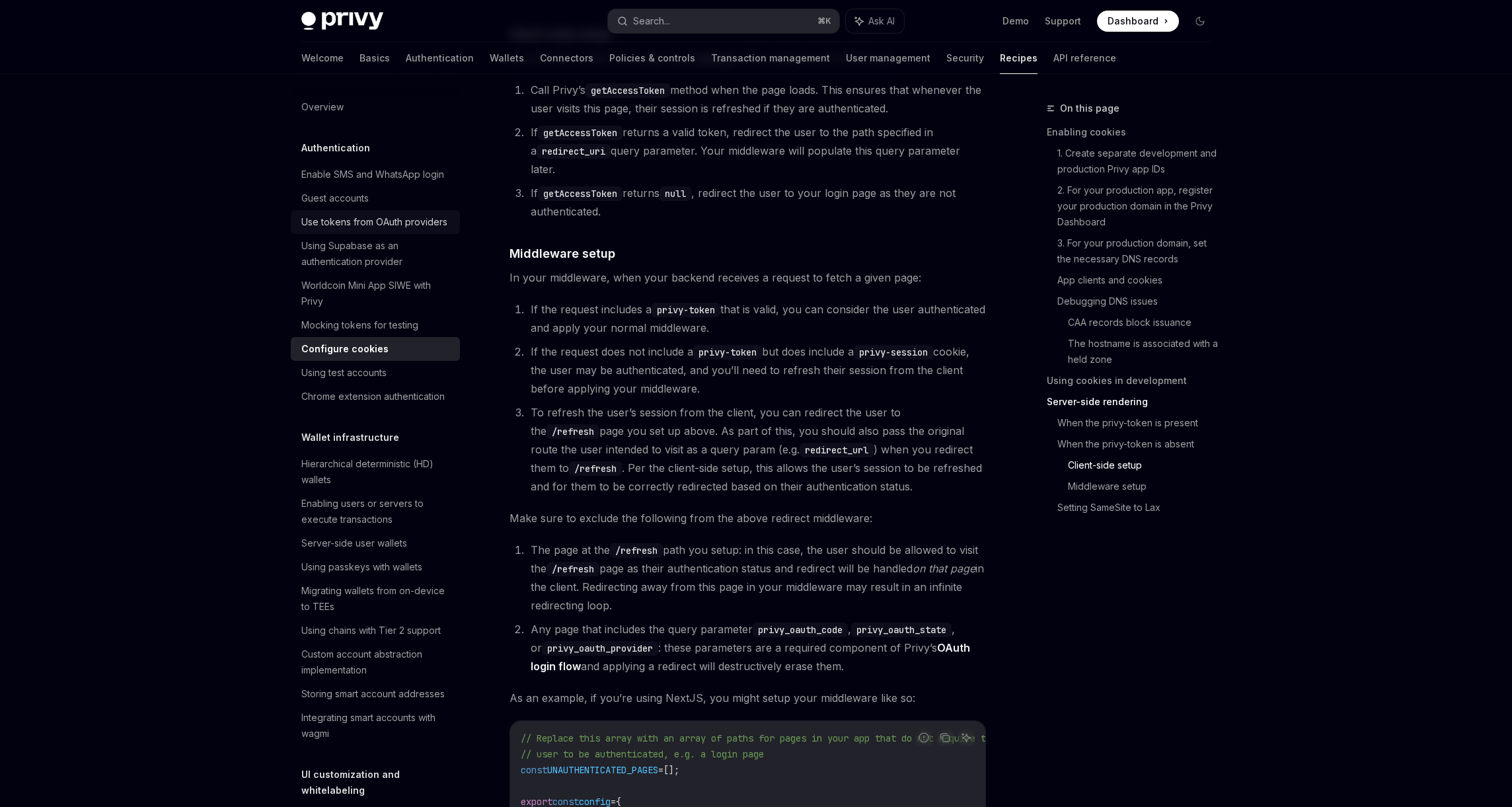
click at [341, 229] on div "Use tokens from OAuth providers" at bounding box center [375, 222] width 146 height 16
type textarea "*"
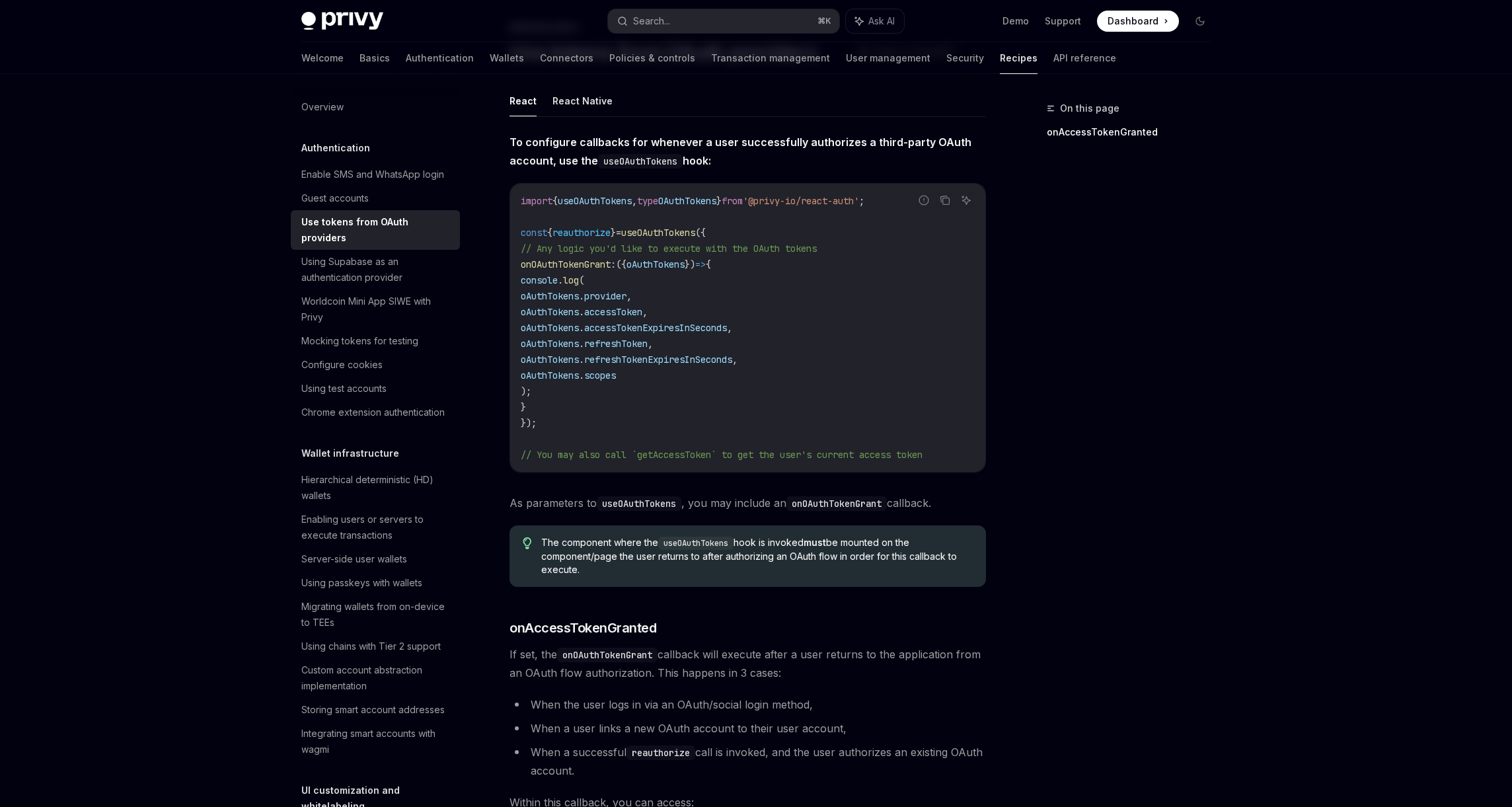
scroll to position [65, 0]
